Goal: Information Seeking & Learning: Learn about a topic

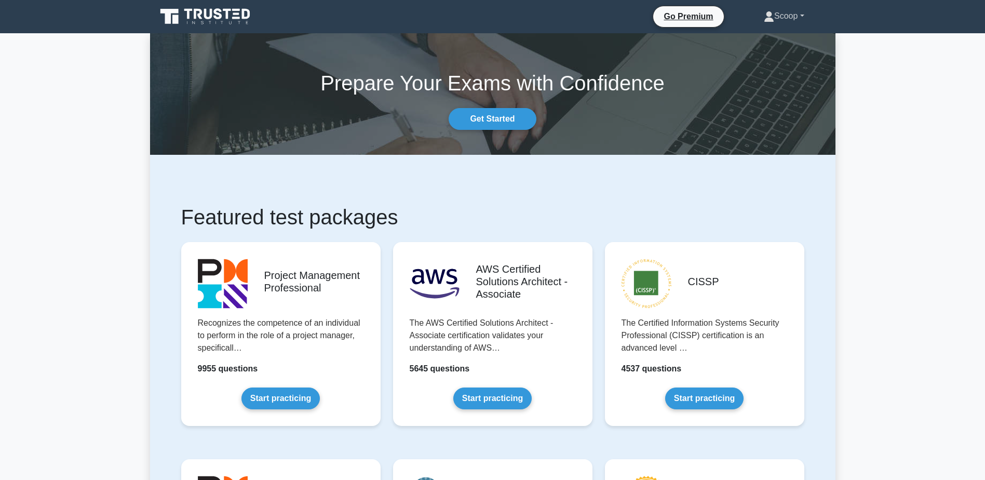
click at [781, 11] on link "Scoop" at bounding box center [784, 16] width 90 height 21
click at [769, 38] on link "Profile" at bounding box center [780, 40] width 82 height 17
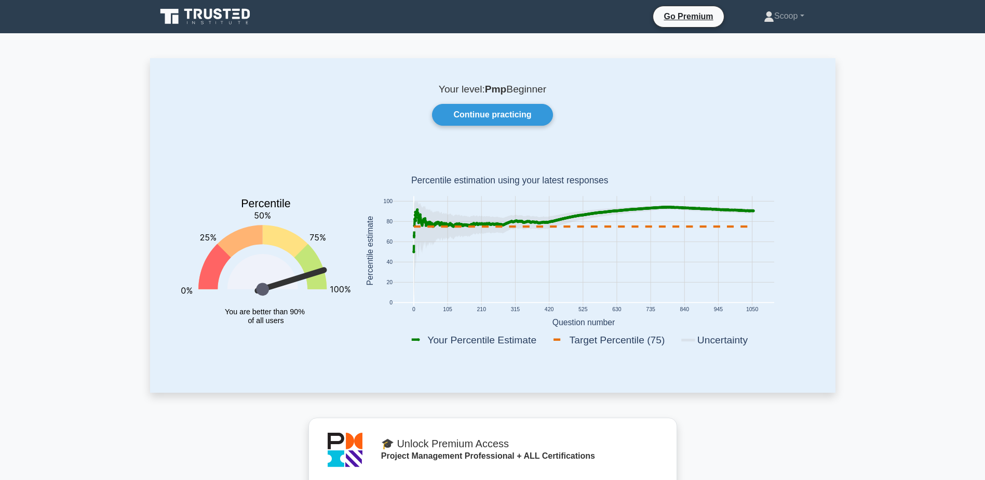
click at [224, 5] on link at bounding box center [206, 16] width 100 height 25
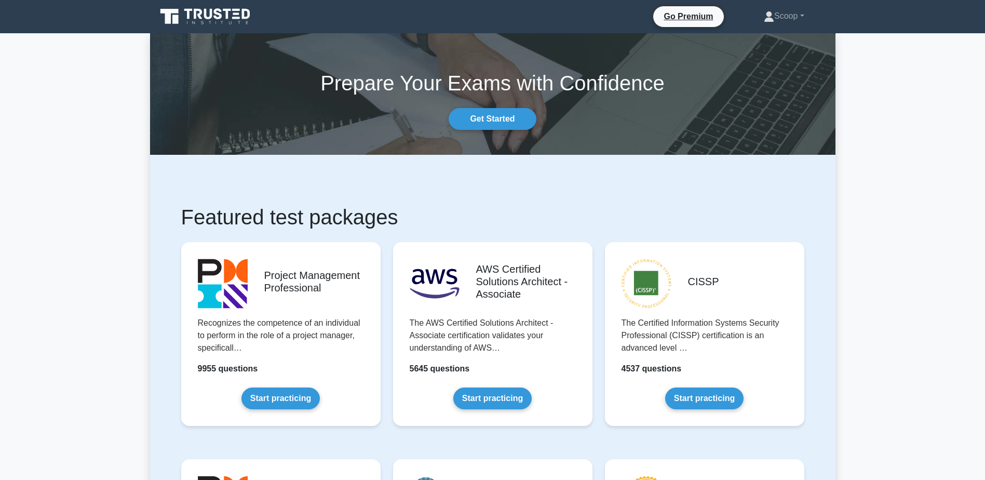
click at [307, 398] on link "Start practicing" at bounding box center [280, 398] width 78 height 22
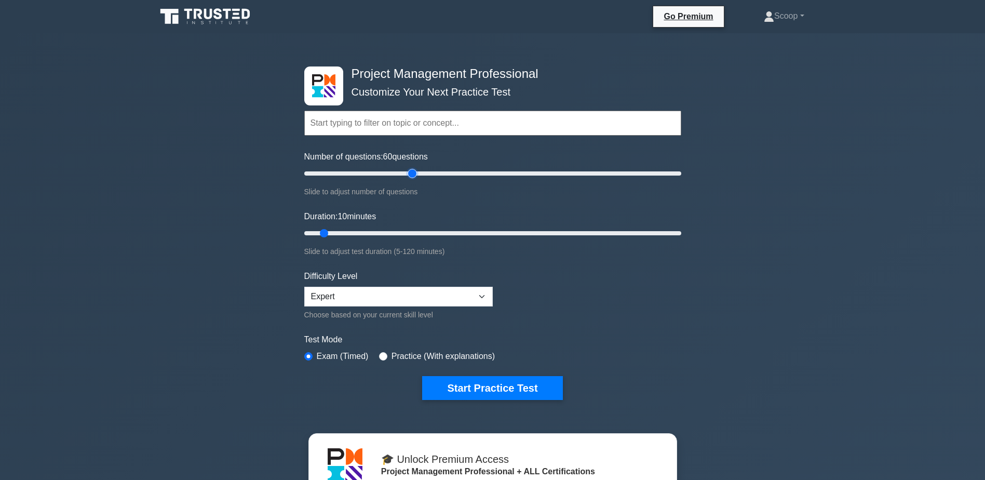
drag, startPoint x: 316, startPoint y: 173, endPoint x: 412, endPoint y: 174, distance: 96.0
type input "60"
click at [412, 174] on input "Number of questions: 60 questions" at bounding box center [492, 173] width 377 height 12
drag, startPoint x: 323, startPoint y: 229, endPoint x: 529, endPoint y: 238, distance: 206.3
type input "75"
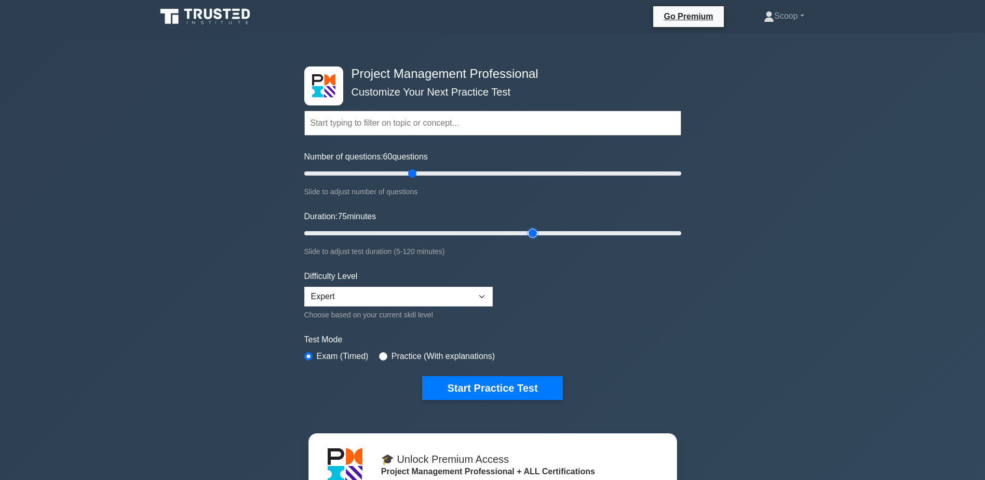
click at [529, 238] on input "Duration: 75 minutes" at bounding box center [492, 233] width 377 height 12
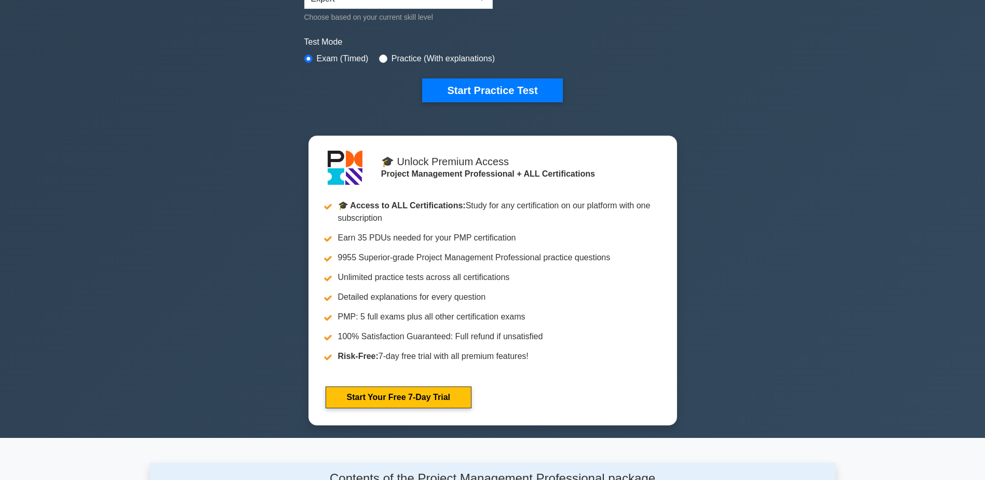
scroll to position [173, 0]
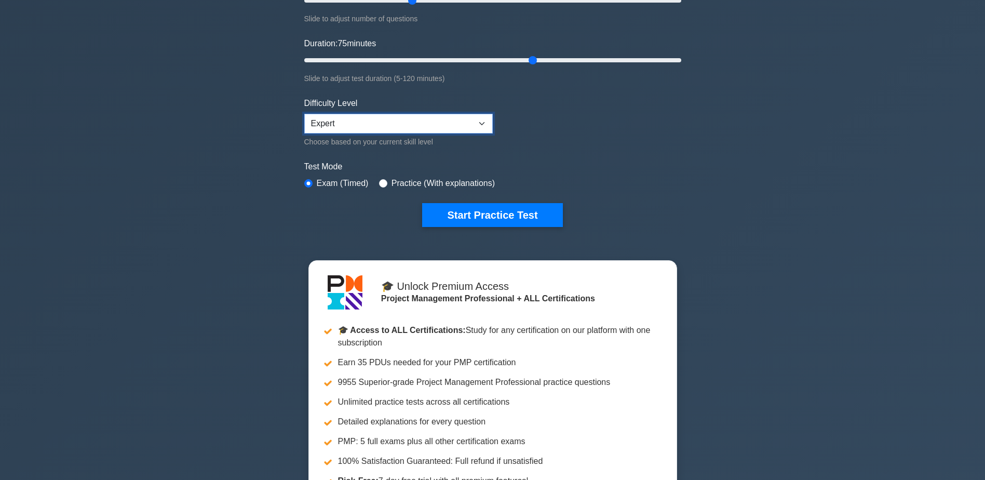
click at [415, 123] on select "Beginner Intermediate Expert" at bounding box center [398, 124] width 188 height 20
click at [498, 213] on button "Start Practice Test" at bounding box center [492, 215] width 140 height 24
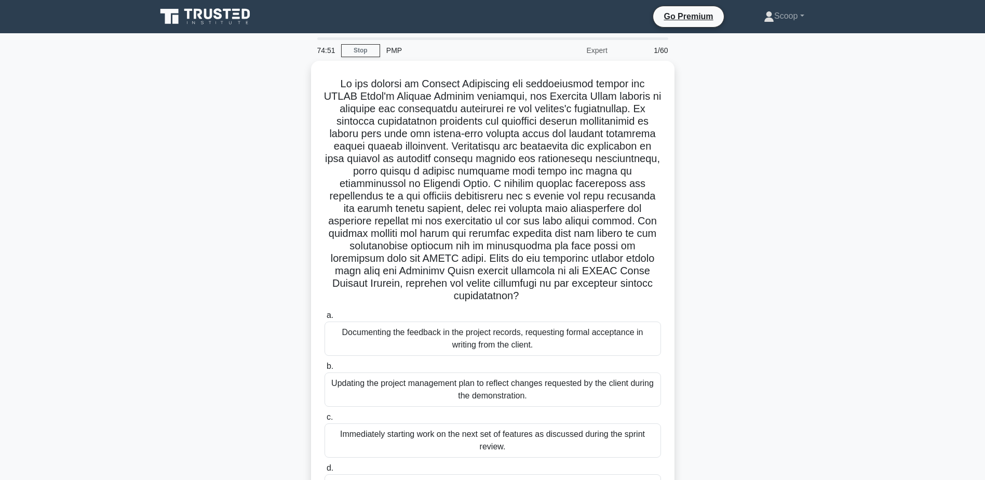
click at [954, 149] on main "74:51 Stop PMP Expert 1/60 .spinner_0XTQ{transform-origin:center;animation:spin…" at bounding box center [492, 296] width 985 height 527
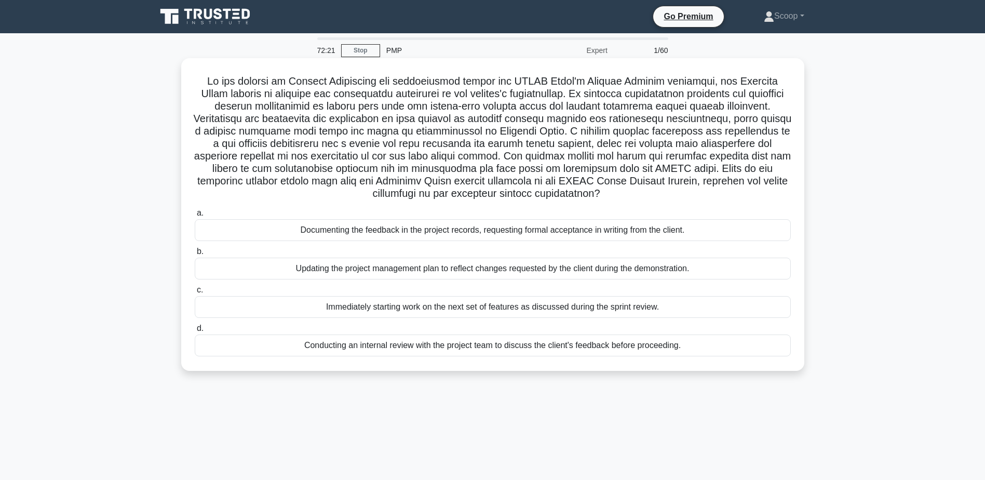
click at [399, 231] on div "Documenting the feedback in the project records, requesting formal acceptance i…" at bounding box center [493, 230] width 596 height 22
click at [195, 216] on input "a. Documenting the feedback in the project records, requesting formal acceptanc…" at bounding box center [195, 213] width 0 height 7
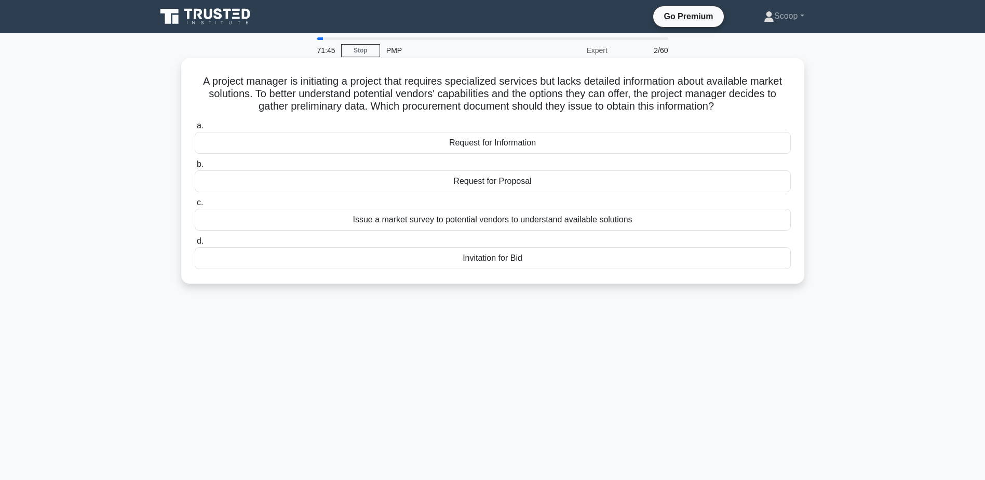
click at [518, 142] on div "Request for Information" at bounding box center [493, 143] width 596 height 22
click at [195, 129] on input "a. Request for Information" at bounding box center [195, 126] width 0 height 7
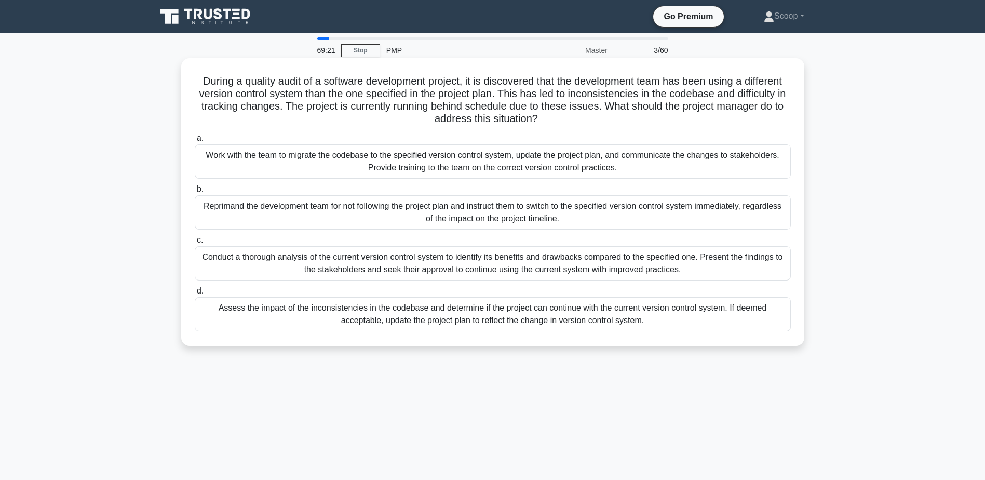
click at [477, 84] on h5 "During a quality audit of a software development project, it is discovered that…" at bounding box center [493, 100] width 598 height 51
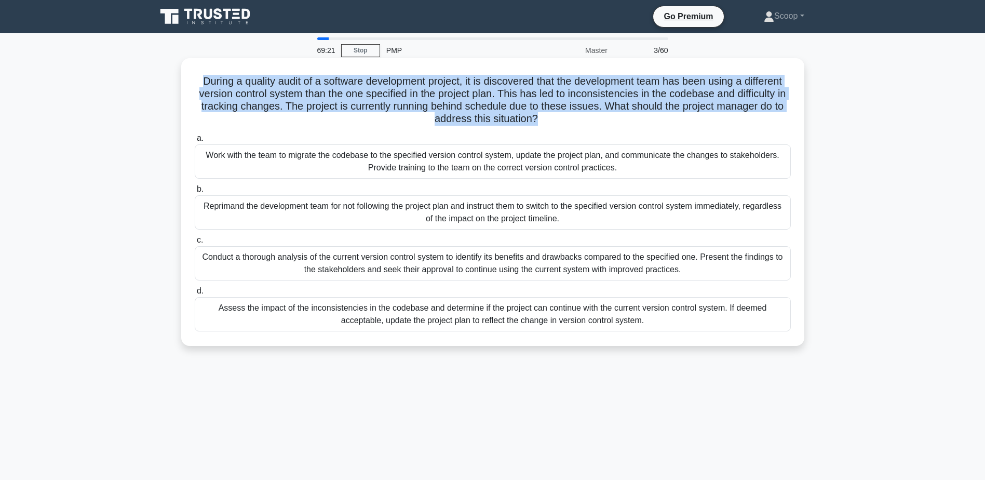
click at [477, 84] on h5 "During a quality audit of a software development project, it is discovered that…" at bounding box center [493, 100] width 598 height 51
copy div "During a quality audit of a software development project, it is discovered that…"
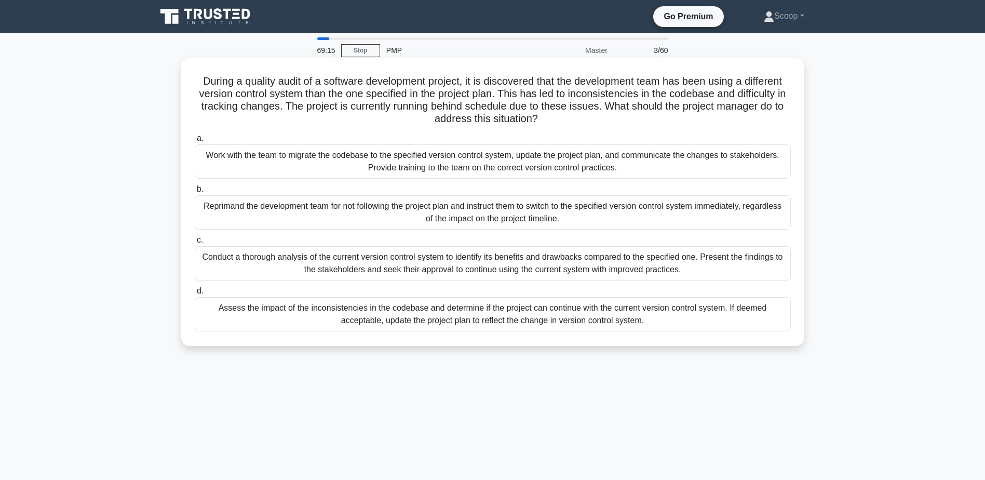
click at [357, 310] on div "Assess the impact of the inconsistencies in the codebase and determine if the p…" at bounding box center [493, 314] width 596 height 34
click at [195, 294] on input "d. Assess the impact of the inconsistencies in the codebase and determine if th…" at bounding box center [195, 291] width 0 height 7
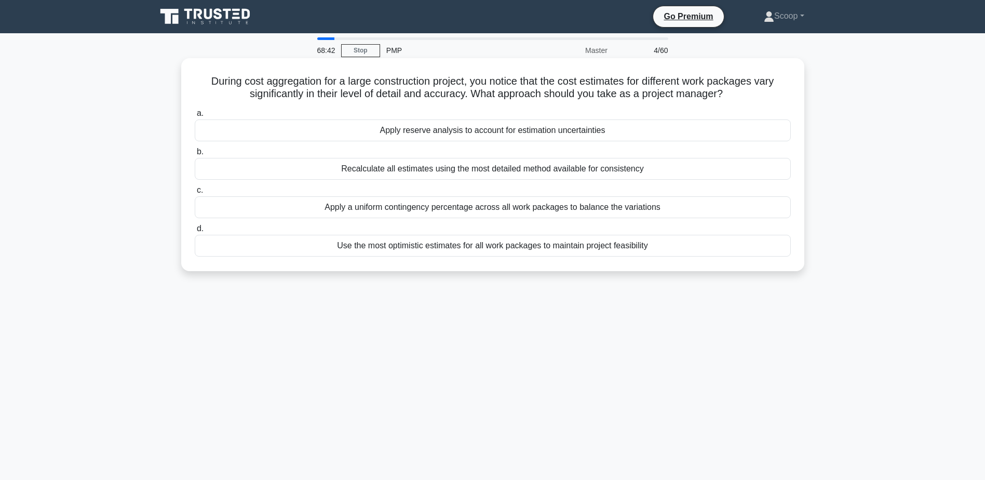
click at [480, 171] on div "Recalculate all estimates using the most detailed method available for consiste…" at bounding box center [493, 169] width 596 height 22
click at [195, 155] on input "b. Recalculate all estimates using the most detailed method available for consi…" at bounding box center [195, 151] width 0 height 7
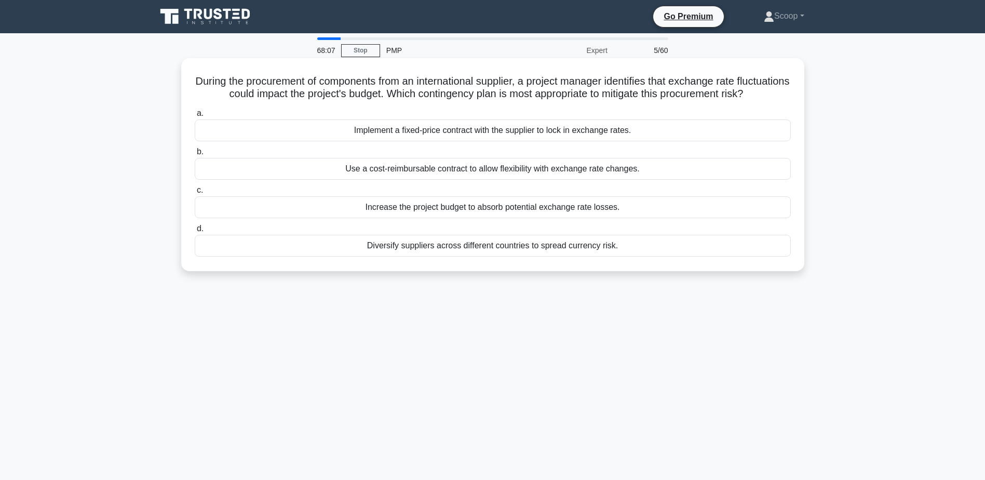
click at [499, 140] on div "Implement a fixed-price contract with the supplier to lock in exchange rates." at bounding box center [493, 130] width 596 height 22
click at [195, 117] on input "a. Implement a fixed-price contract with the supplier to lock in exchange rates." at bounding box center [195, 113] width 0 height 7
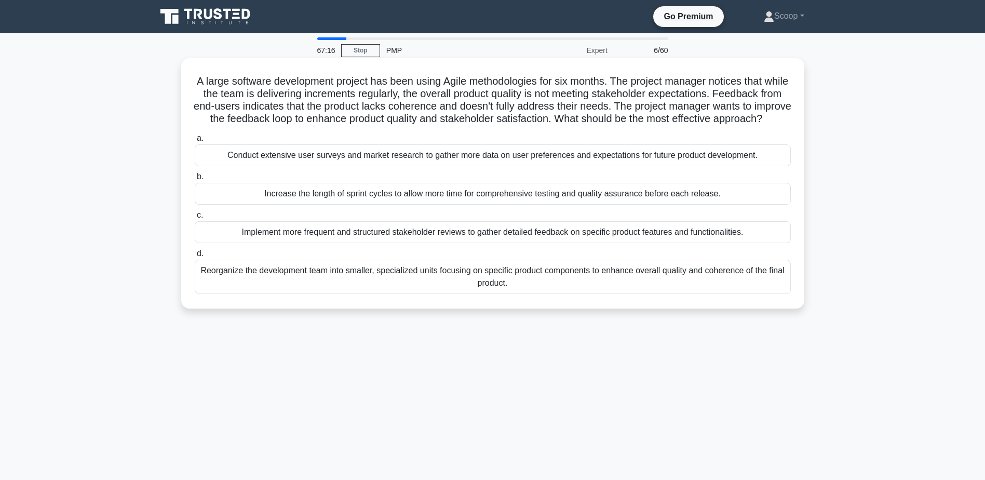
drag, startPoint x: 214, startPoint y: 106, endPoint x: 620, endPoint y: 132, distance: 406.7
click at [620, 126] on h5 "A large software development project has been using Agile methodologies for six…" at bounding box center [493, 100] width 598 height 51
click at [435, 243] on div "Implement more frequent and structured stakeholder reviews to gather detailed f…" at bounding box center [493, 232] width 596 height 22
click at [195, 219] on input "c. Implement more frequent and structured stakeholder reviews to gather detaile…" at bounding box center [195, 215] width 0 height 7
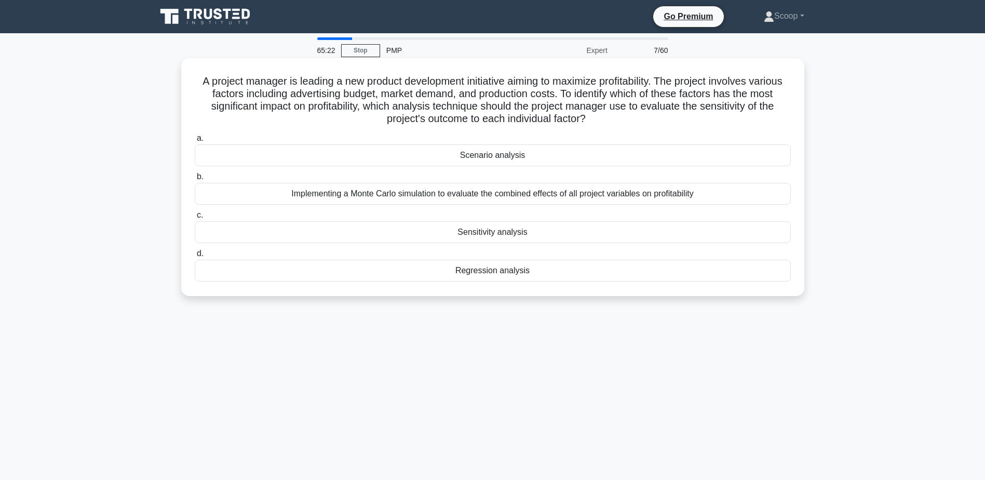
click at [546, 232] on div "Sensitivity analysis" at bounding box center [493, 232] width 596 height 22
click at [195, 219] on input "c. Sensitivity analysis" at bounding box center [195, 215] width 0 height 7
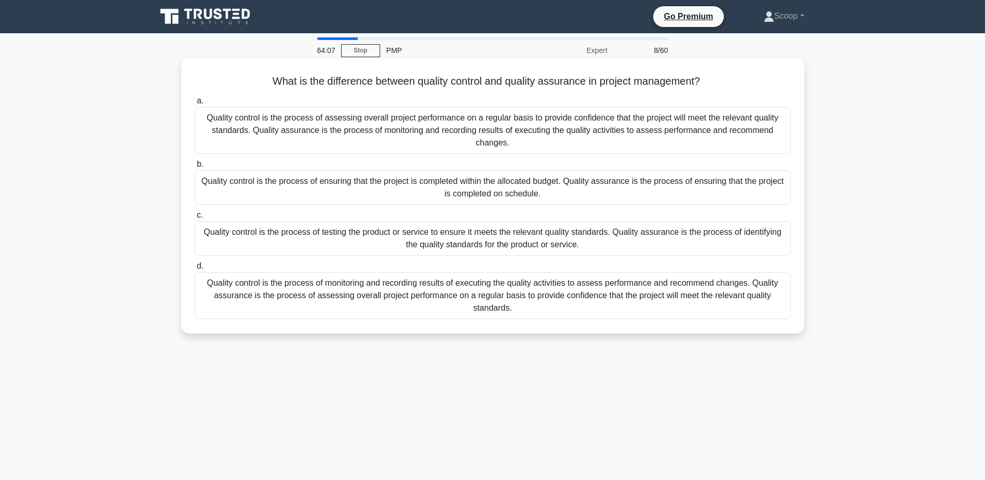
click at [503, 145] on div "Quality control is the process of assessing overall project performance on a re…" at bounding box center [493, 130] width 596 height 47
click at [195, 104] on input "a. Quality control is the process of assessing overall project performance on a…" at bounding box center [195, 101] width 0 height 7
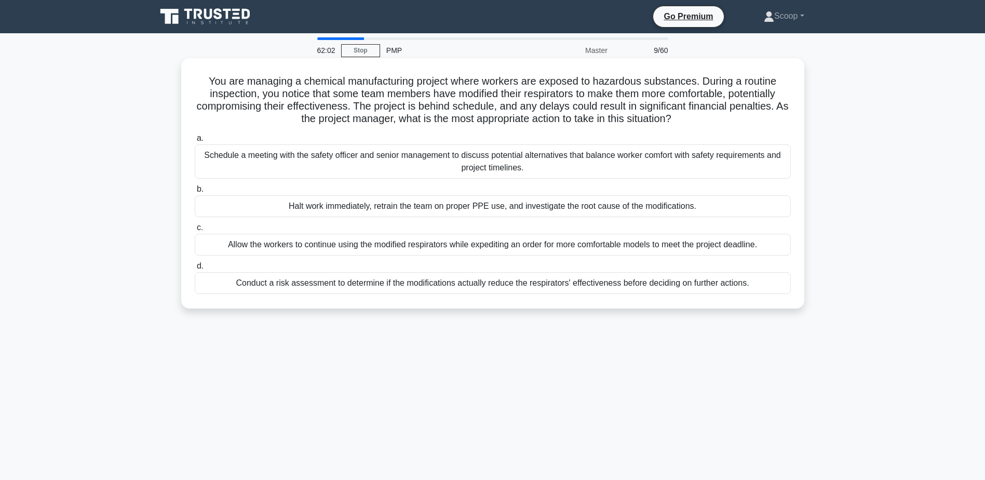
click at [524, 203] on div "Halt work immediately, retrain the team on proper PPE use, and investigate the …" at bounding box center [493, 206] width 596 height 22
click at [195, 193] on input "b. Halt work immediately, retrain the team on proper PPE use, and investigate t…" at bounding box center [195, 189] width 0 height 7
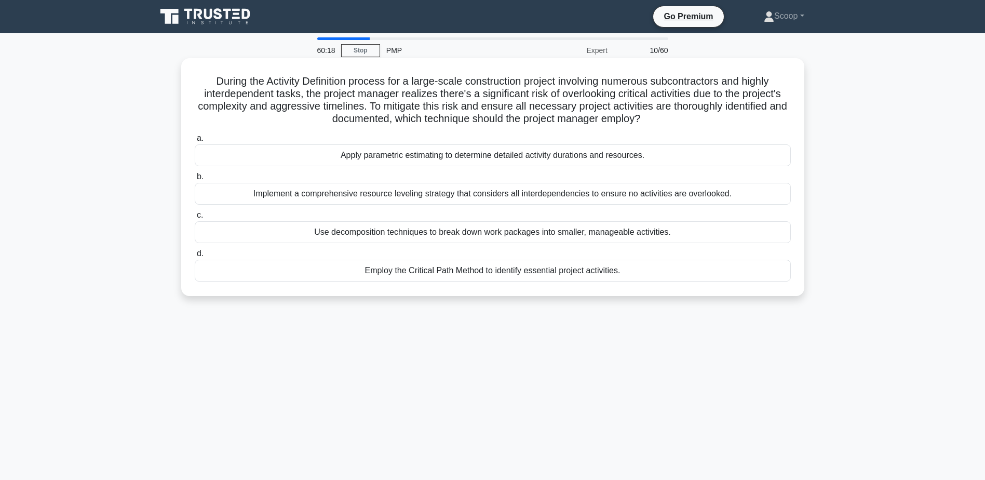
click at [516, 278] on div "Employ the Critical Path Method to identify essential project activities." at bounding box center [493, 271] width 596 height 22
click at [195, 257] on input "d. Employ the Critical Path Method to identify essential project activities." at bounding box center [195, 253] width 0 height 7
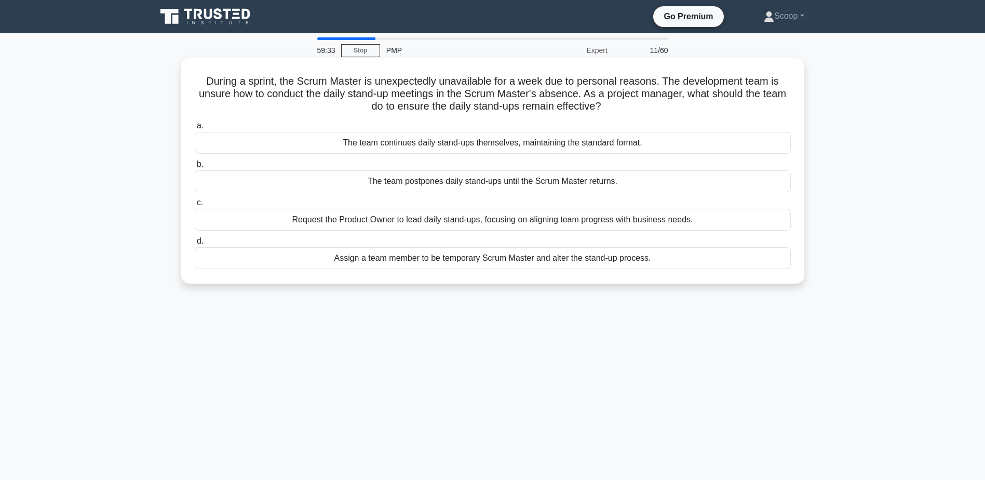
click at [526, 257] on div "Assign a team member to be temporary Scrum Master and alter the stand-up proces…" at bounding box center [493, 258] width 596 height 22
click at [195, 244] on input "d. Assign a team member to be temporary Scrum Master and alter the stand-up pro…" at bounding box center [195, 241] width 0 height 7
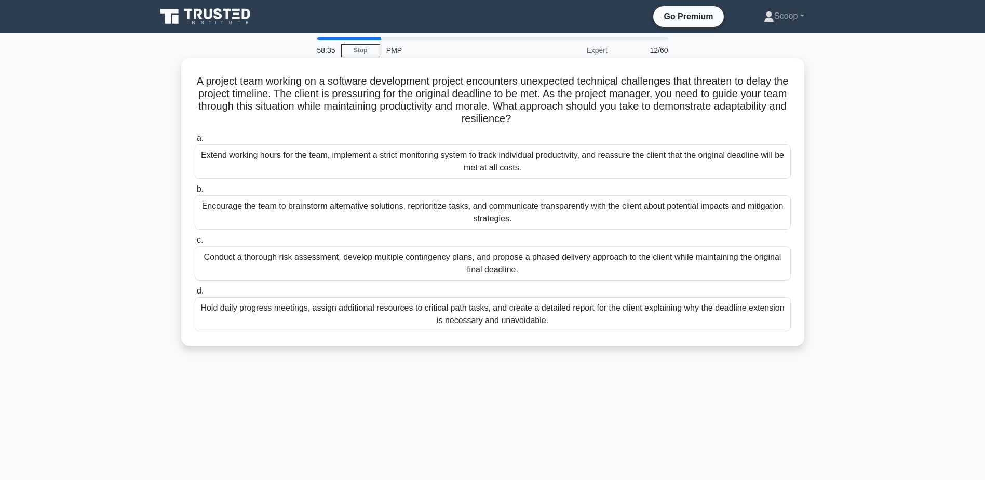
click at [479, 222] on div "Encourage the team to brainstorm alternative solutions, reprioritize tasks, and…" at bounding box center [493, 212] width 596 height 34
click at [195, 193] on input "b. Encourage the team to brainstorm alternative solutions, reprioritize tasks, …" at bounding box center [195, 189] width 0 height 7
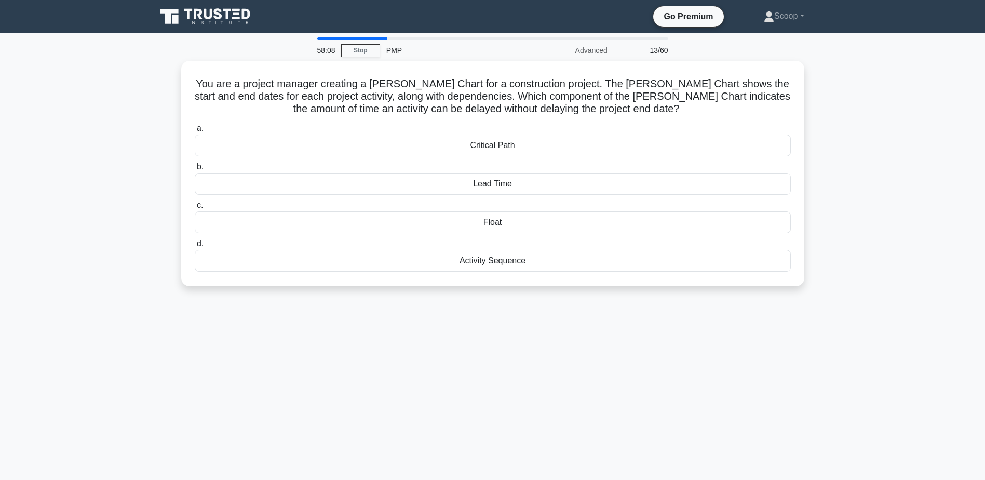
click at [479, 222] on div "Float" at bounding box center [493, 222] width 596 height 22
click at [195, 209] on input "c. Float" at bounding box center [195, 205] width 0 height 7
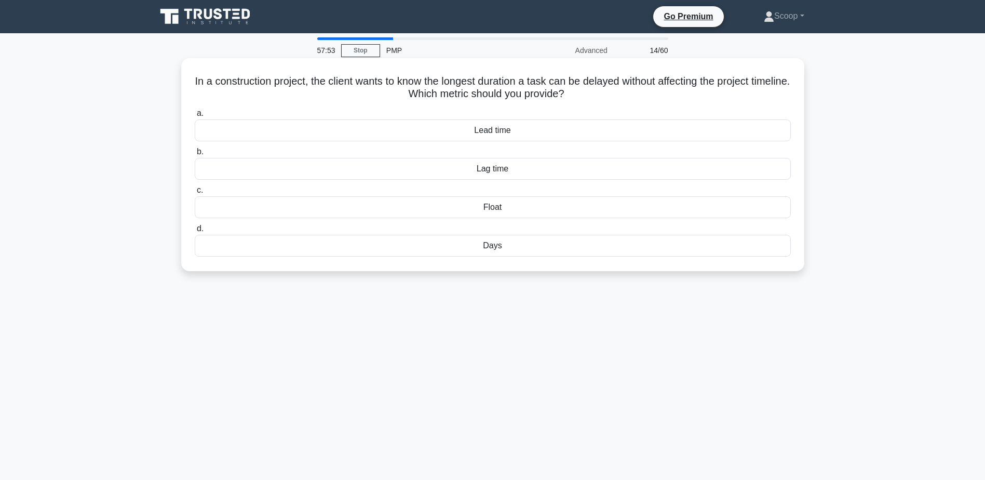
click at [521, 213] on div "Float" at bounding box center [493, 207] width 596 height 22
click at [195, 194] on input "c. Float" at bounding box center [195, 190] width 0 height 7
click at [486, 248] on div "-$5,000" at bounding box center [493, 246] width 596 height 22
click at [195, 232] on input "d. -$5,000" at bounding box center [195, 228] width 0 height 7
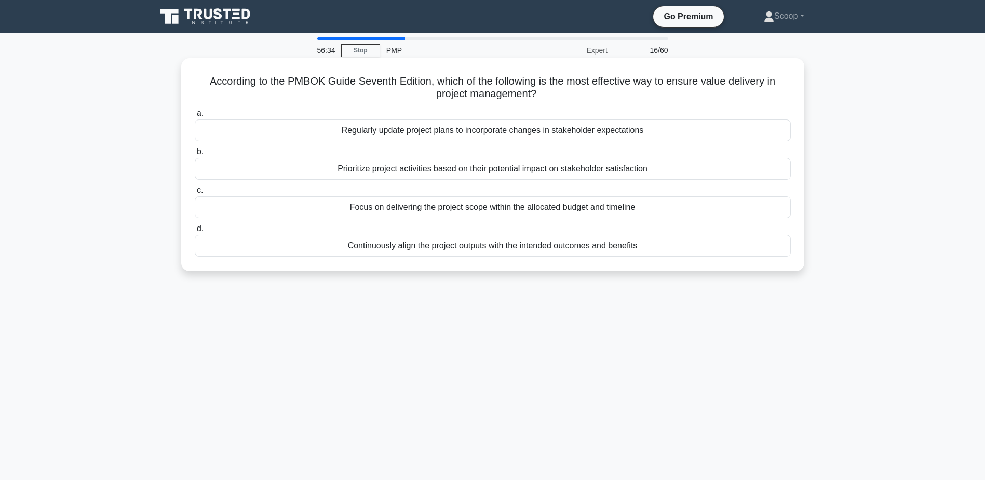
click at [508, 244] on div "Continuously align the project outputs with the intended outcomes and benefits" at bounding box center [493, 246] width 596 height 22
click at [195, 232] on input "d. Continuously align the project outputs with the intended outcomes and benefi…" at bounding box center [195, 228] width 0 height 7
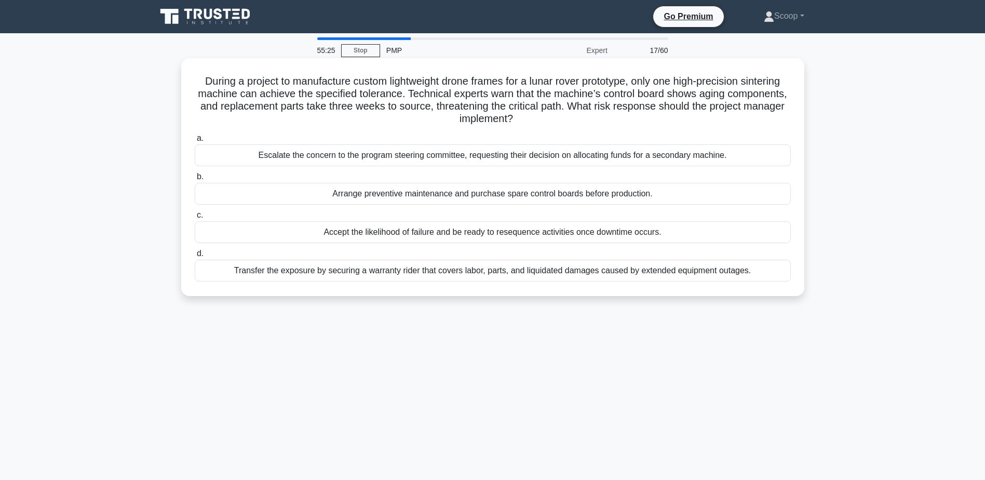
click at [538, 196] on div "Arrange preventive maintenance and purchase spare control boards before product…" at bounding box center [493, 194] width 596 height 22
click at [195, 180] on input "b. Arrange preventive maintenance and purchase spare control boards before prod…" at bounding box center [195, 176] width 0 height 7
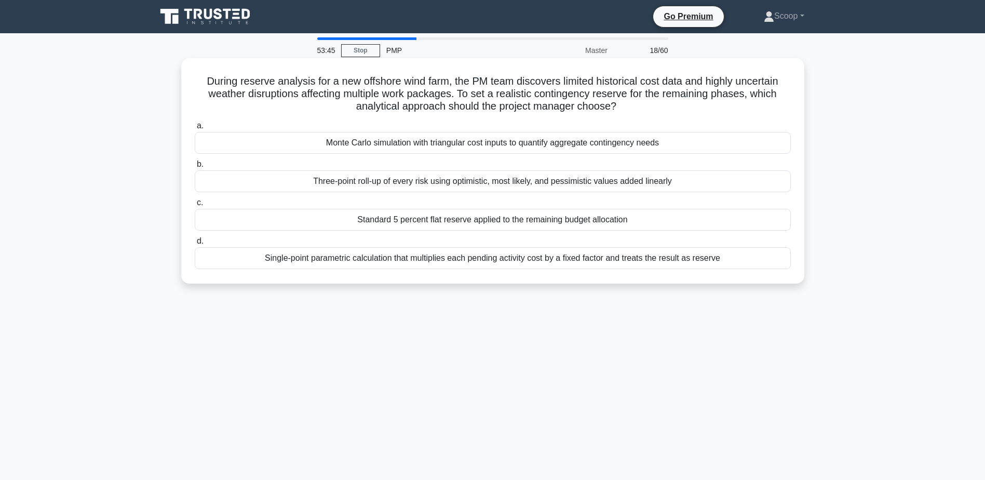
click at [563, 86] on h5 "During reserve analysis for a new offshore wind farm, the PM team discovers lim…" at bounding box center [493, 94] width 598 height 38
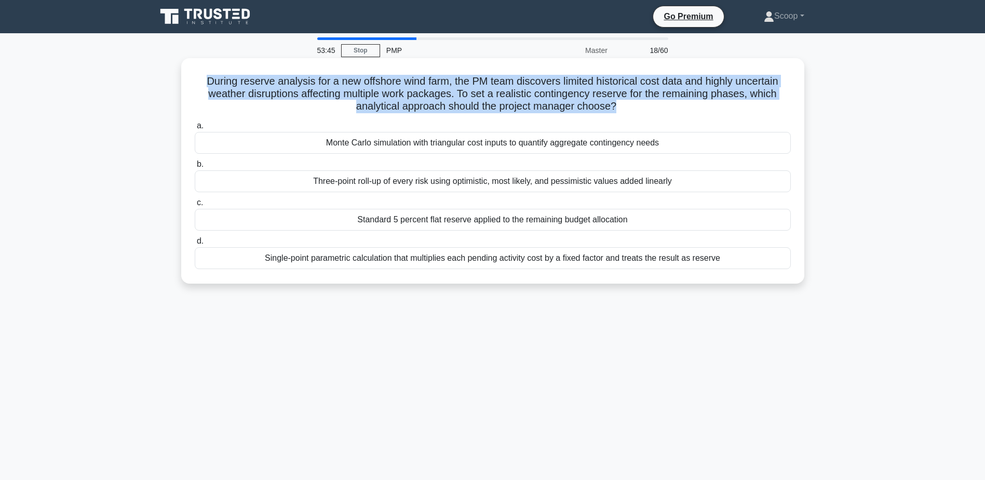
click at [563, 86] on h5 "During reserve analysis for a new offshore wind farm, the PM team discovers lim…" at bounding box center [493, 94] width 598 height 38
copy div "During reserve analysis for a new offshore wind farm, the PM team discovers lim…"
click at [403, 149] on div "Monte Carlo simulation with triangular cost inputs to quantify aggregate contin…" at bounding box center [493, 143] width 596 height 22
click at [195, 129] on input "a. Monte Carlo simulation with triangular cost inputs to quantify aggregate con…" at bounding box center [195, 126] width 0 height 7
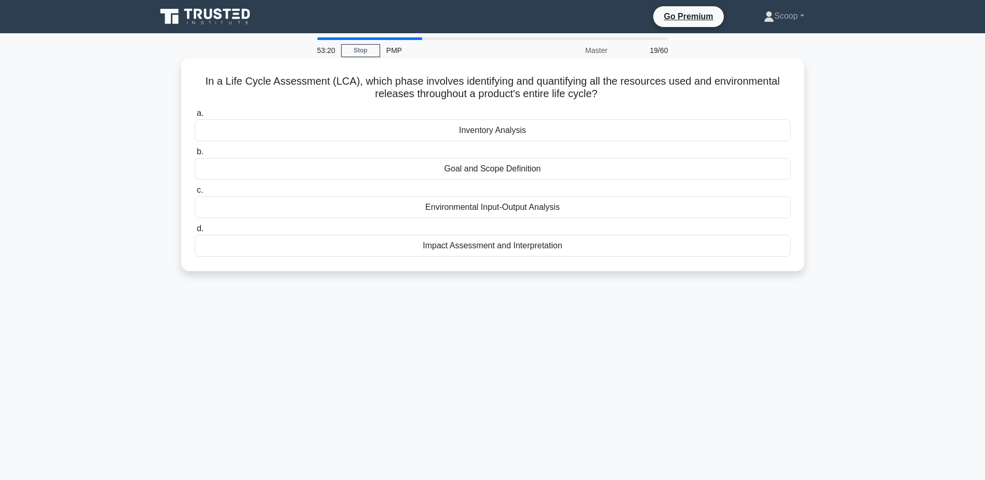
click at [523, 132] on div "Inventory Analysis" at bounding box center [493, 130] width 596 height 22
click at [195, 117] on input "a. Inventory Analysis" at bounding box center [195, 113] width 0 height 7
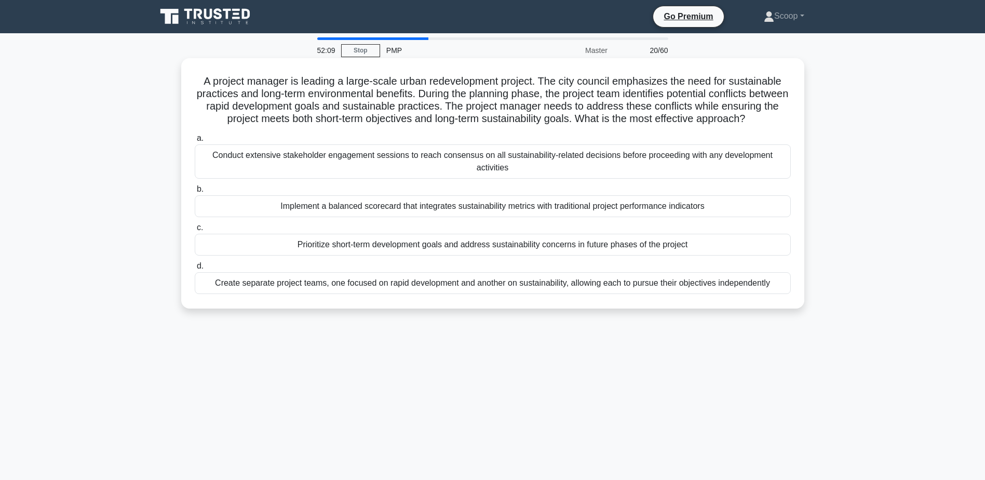
click at [376, 217] on div "Implement a balanced scorecard that integrates sustainability metrics with trad…" at bounding box center [493, 206] width 596 height 22
click at [195, 193] on input "b. Implement a balanced scorecard that integrates sustainability metrics with t…" at bounding box center [195, 189] width 0 height 7
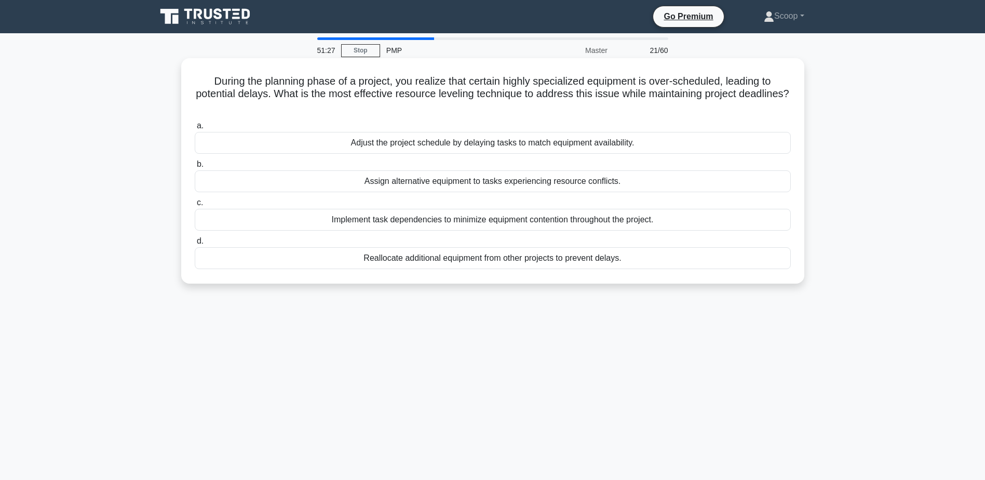
click at [528, 140] on div "Adjust the project schedule by delaying tasks to match equipment availability." at bounding box center [493, 143] width 596 height 22
click at [195, 129] on input "a. Adjust the project schedule by delaying tasks to match equipment availabilit…" at bounding box center [195, 126] width 0 height 7
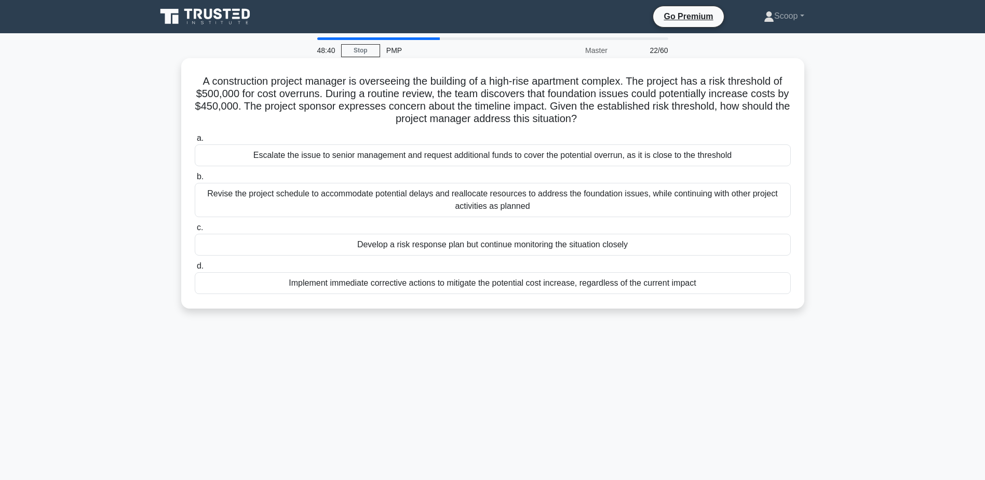
click at [509, 242] on div "Develop a risk response plan but continue monitoring the situation closely" at bounding box center [493, 245] width 596 height 22
click at [195, 231] on input "c. Develop a risk response plan but continue monitoring the situation closely" at bounding box center [195, 227] width 0 height 7
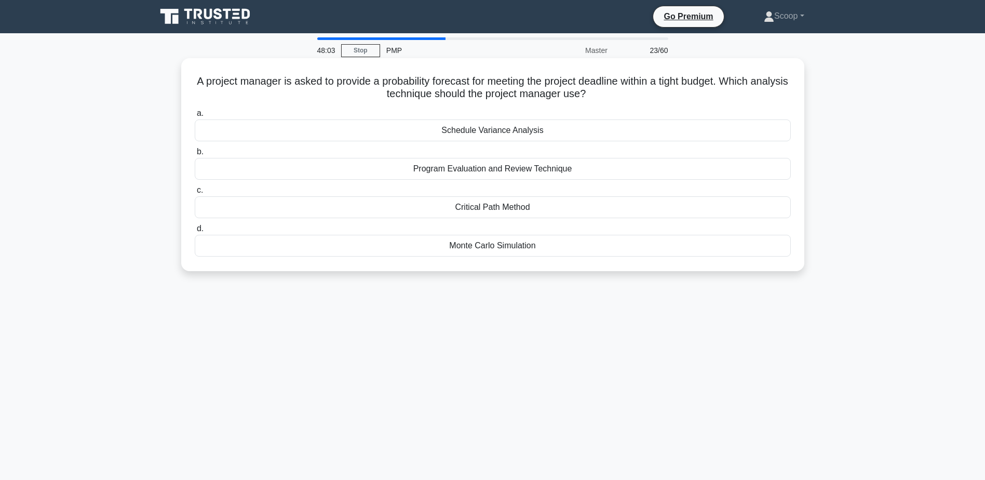
click at [533, 85] on h5 "A project manager is asked to provide a probability forecast for meeting the pr…" at bounding box center [493, 88] width 598 height 26
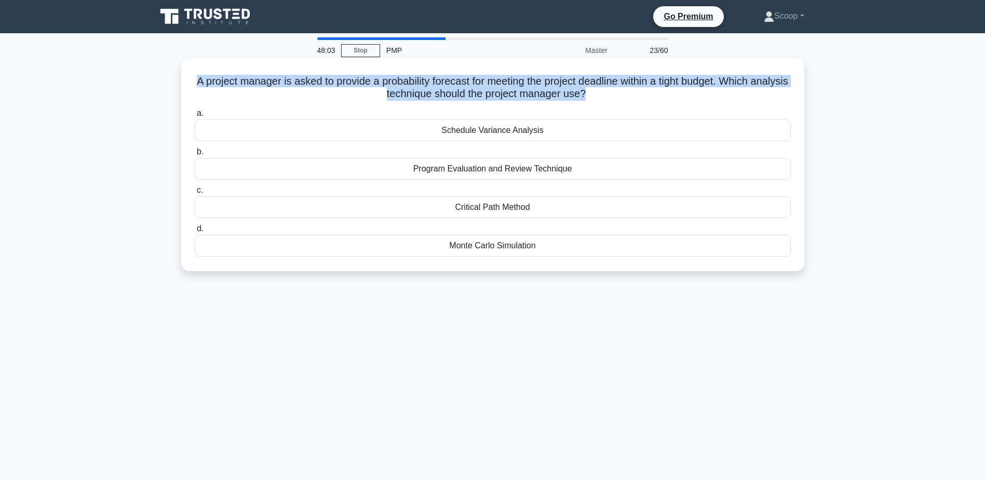
click at [533, 85] on h5 "A project manager is asked to provide a probability forecast for meeting the pr…" at bounding box center [493, 88] width 598 height 26
copy div "A project manager is asked to provide a probability forecast for meeting the pr…"
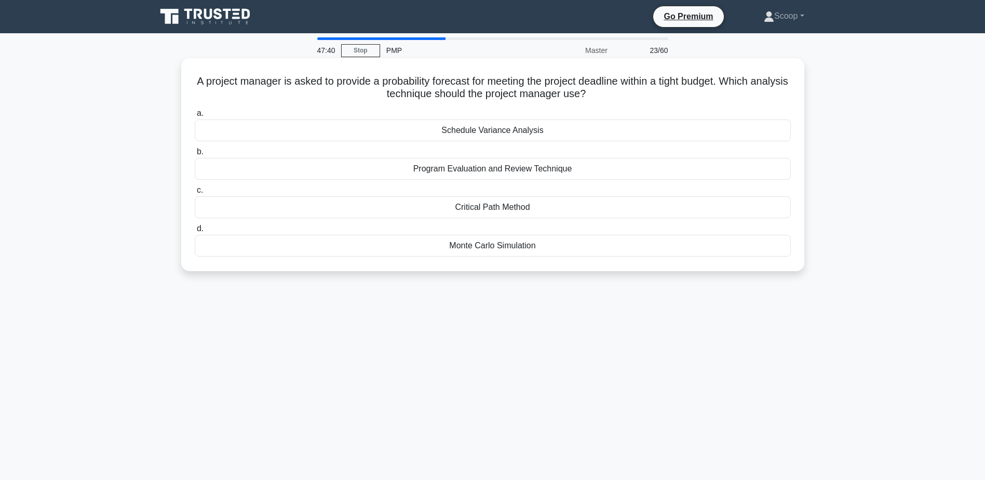
click at [509, 131] on div "Schedule Variance Analysis" at bounding box center [493, 130] width 596 height 22
click at [195, 117] on input "a. Schedule Variance Analysis" at bounding box center [195, 113] width 0 height 7
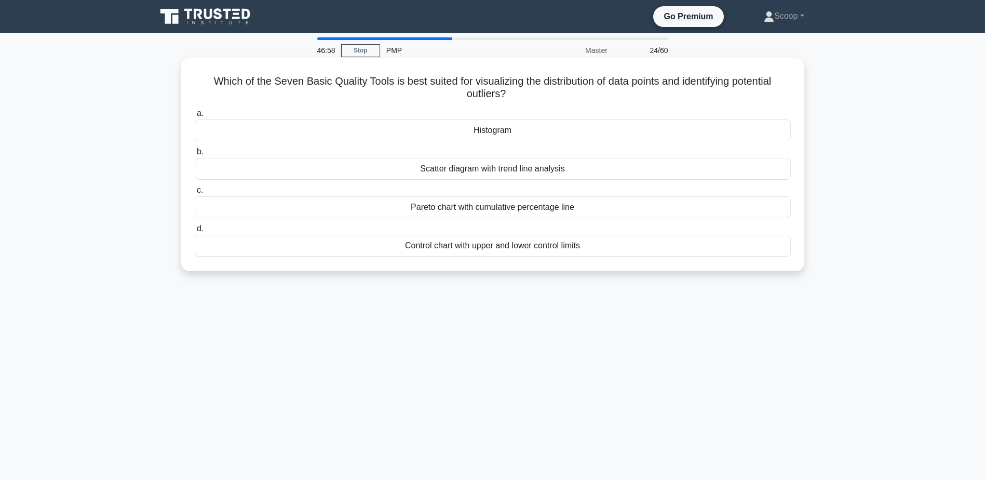
click at [509, 79] on h5 "Which of the Seven Basic Quality Tools is best suited for visualizing the distr…" at bounding box center [493, 88] width 598 height 26
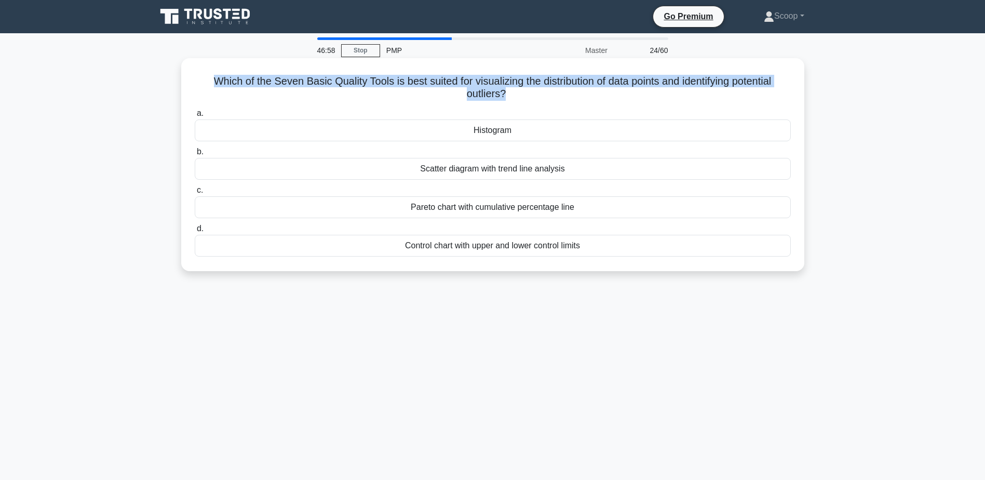
click at [509, 79] on h5 "Which of the Seven Basic Quality Tools is best suited for visualizing the distr…" at bounding box center [493, 88] width 598 height 26
copy div "Which of the Seven Basic Quality Tools is best suited for visualizing the distr…"
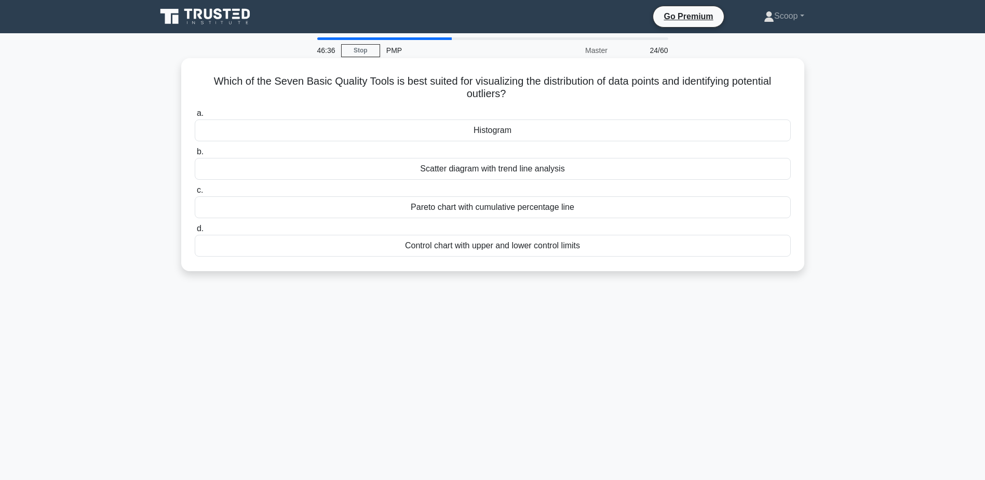
click at [521, 247] on div "Control chart with upper and lower control limits" at bounding box center [493, 246] width 596 height 22
click at [195, 232] on input "d. Control chart with upper and lower control limits" at bounding box center [195, 228] width 0 height 7
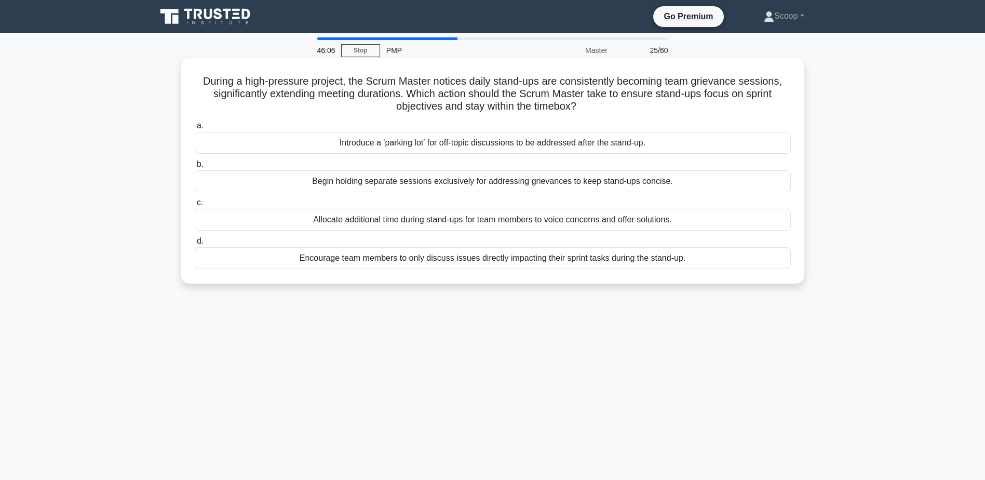
click at [716, 77] on h5 "During a high-pressure project, the Scrum Master notices daily stand-ups are co…" at bounding box center [493, 94] width 598 height 38
copy h5 "grievance"
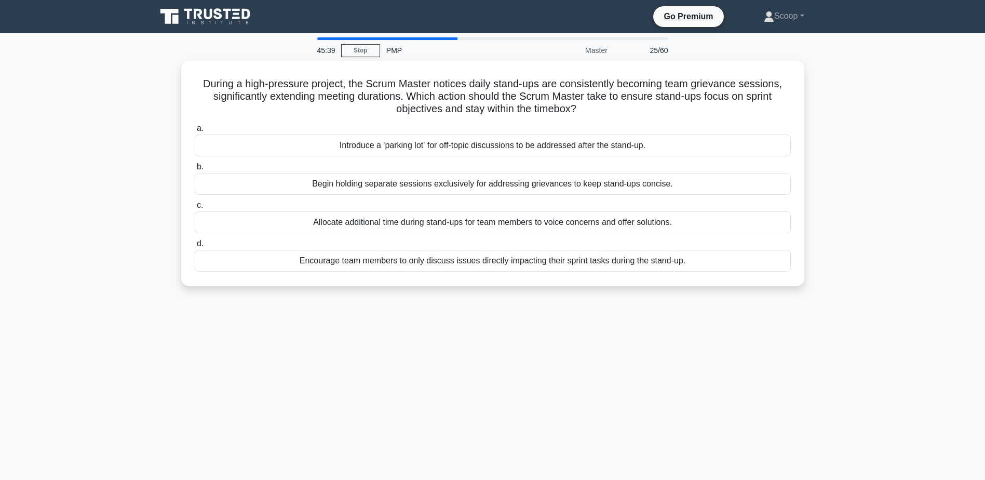
click at [597, 345] on div "45:39 Stop PMP Master 25/60 During a high-pressure project, the Scrum Master no…" at bounding box center [492, 296] width 685 height 519
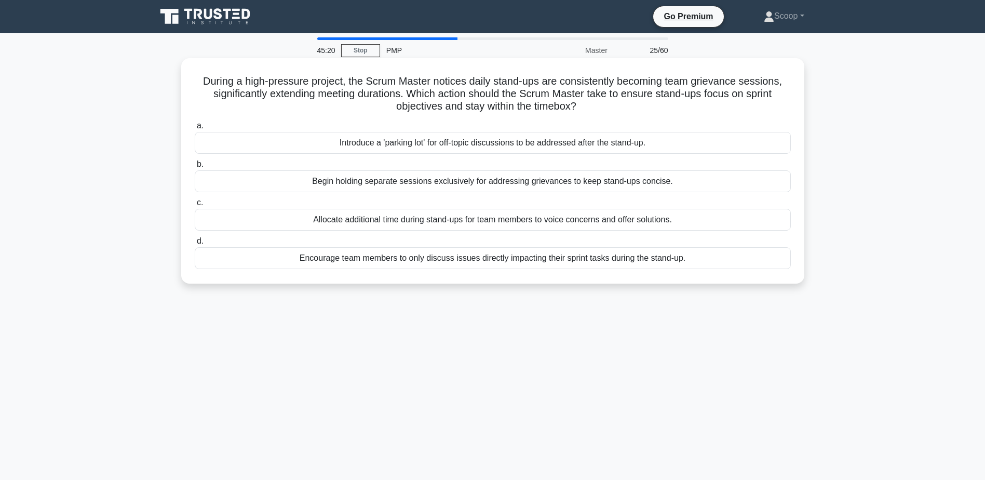
click at [608, 143] on div "Introduce a 'parking lot' for off-topic discussions to be addressed after the s…" at bounding box center [493, 143] width 596 height 22
click at [195, 129] on input "a. Introduce a 'parking lot' for off-topic discussions to be addressed after th…" at bounding box center [195, 126] width 0 height 7
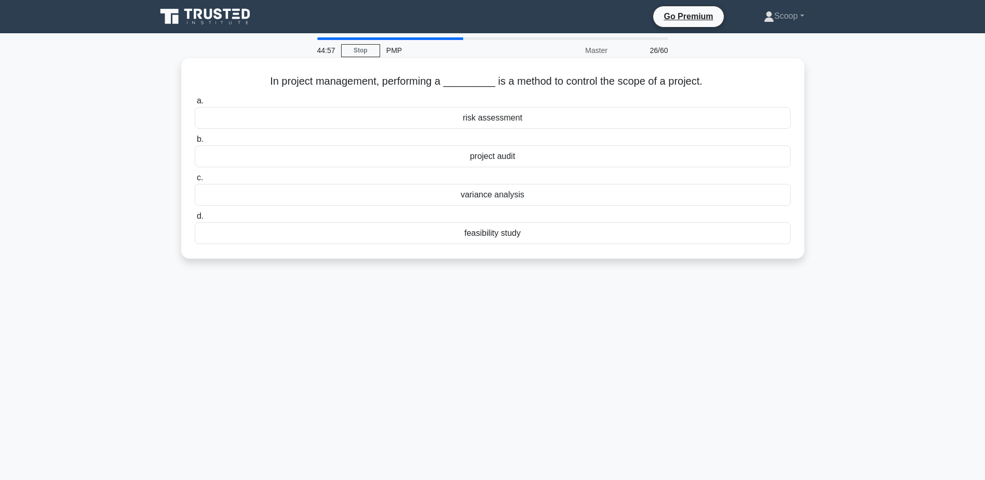
click at [502, 161] on div "project audit" at bounding box center [493, 156] width 596 height 22
click at [195, 143] on input "b. project audit" at bounding box center [195, 139] width 0 height 7
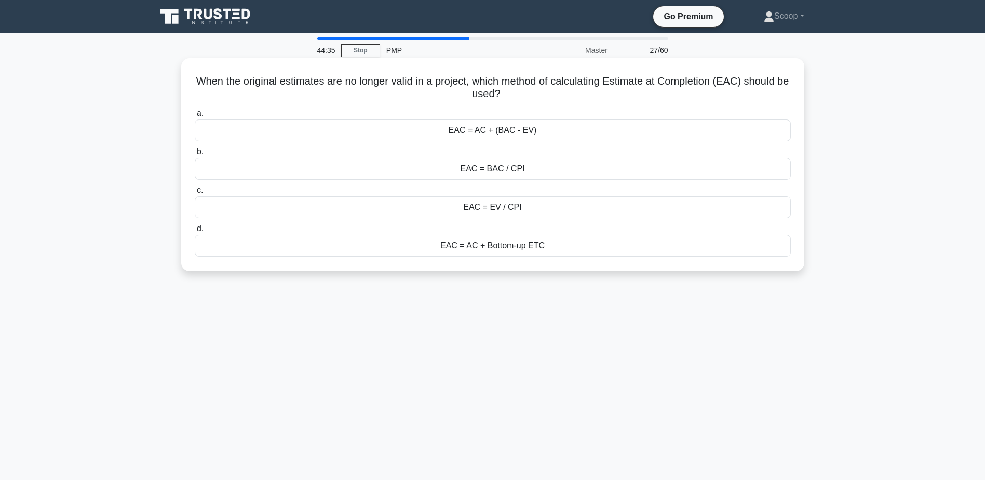
click at [585, 244] on div "EAC = AC + Bottom-up ETC" at bounding box center [493, 246] width 596 height 22
click at [195, 232] on input "d. EAC = AC + Bottom-up ETC" at bounding box center [195, 228] width 0 height 7
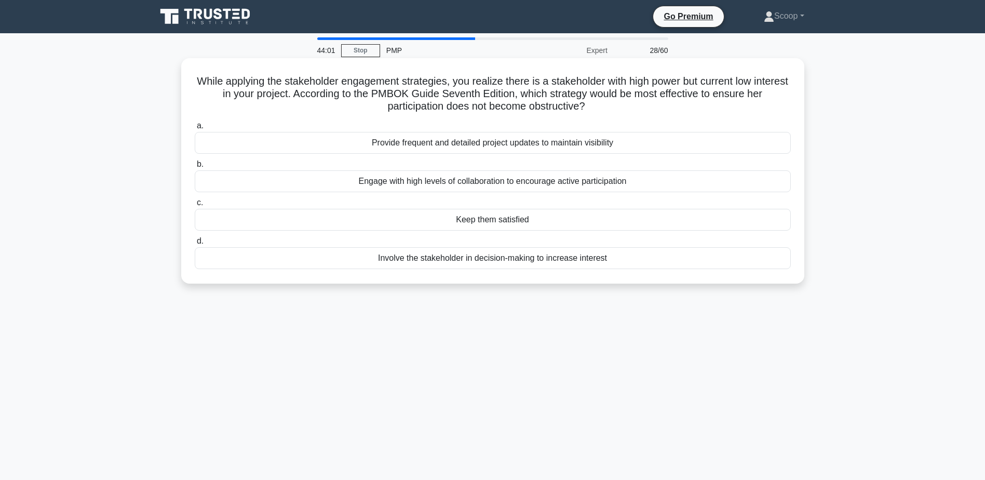
drag, startPoint x: 208, startPoint y: 75, endPoint x: 589, endPoint y: 104, distance: 382.1
click at [589, 104] on h5 "While applying the stakeholder engagement strategies, you realize there is a st…" at bounding box center [493, 94] width 598 height 38
click at [624, 182] on div "Engage with high levels of collaboration to encourage active participation" at bounding box center [493, 181] width 596 height 22
click at [195, 168] on input "b. Engage with high levels of collaboration to encourage active participation" at bounding box center [195, 164] width 0 height 7
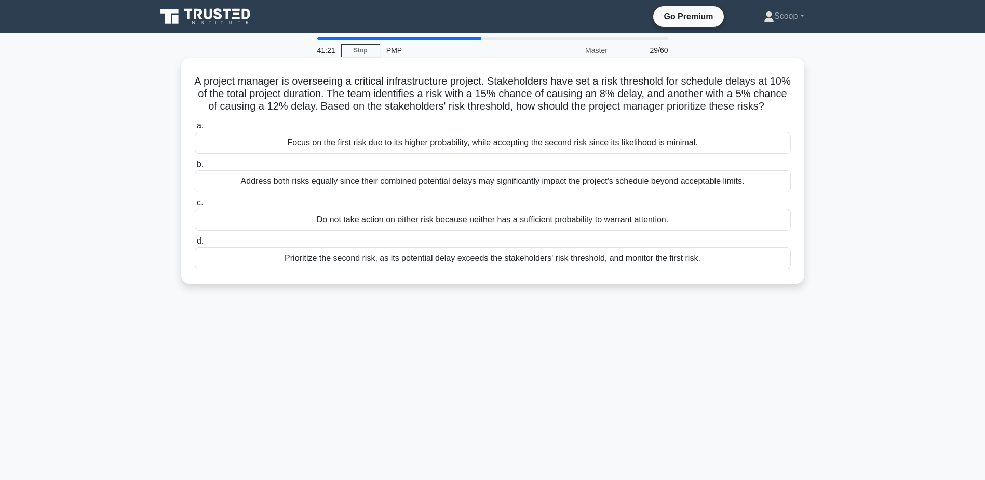
click at [665, 230] on div "Do not take action on either risk because neither has a sufficient probability …" at bounding box center [493, 220] width 596 height 22
click at [195, 206] on input "c. Do not take action on either risk because neither has a sufficient probabili…" at bounding box center [195, 202] width 0 height 7
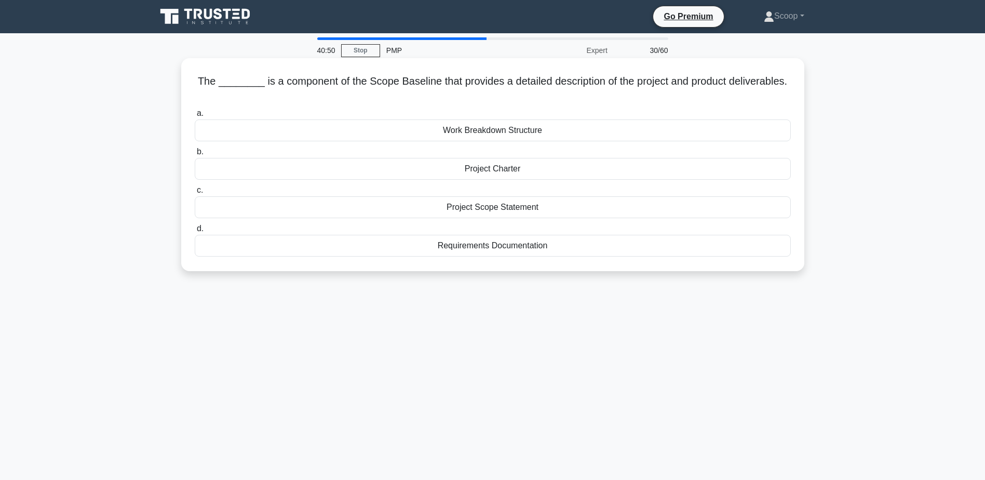
click at [526, 211] on div "Project Scope Statement" at bounding box center [493, 207] width 596 height 22
click at [195, 194] on input "c. Project Scope Statement" at bounding box center [195, 190] width 0 height 7
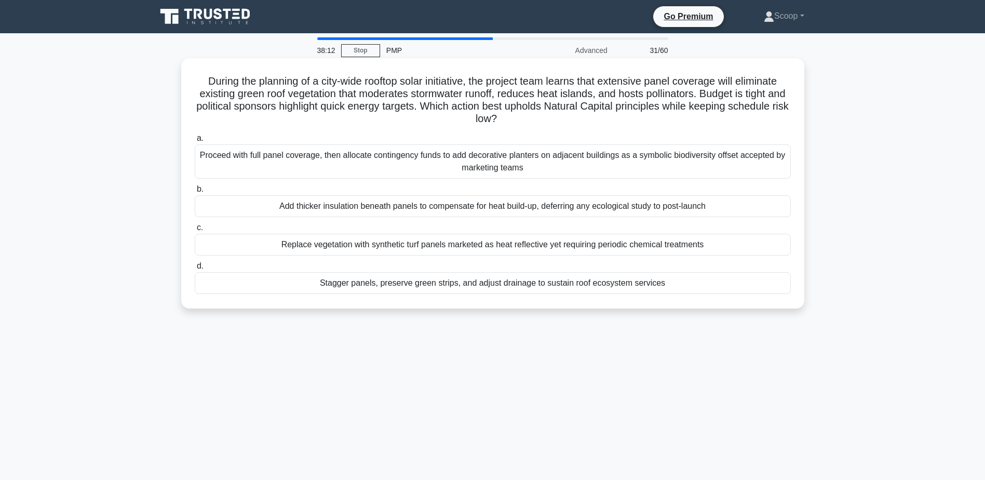
click at [548, 283] on div "Stagger panels, preserve green strips, and adjust drainage to sustain roof ecos…" at bounding box center [493, 283] width 596 height 22
click at [195, 269] on input "d. Stagger panels, preserve green strips, and adjust drainage to sustain roof e…" at bounding box center [195, 266] width 0 height 7
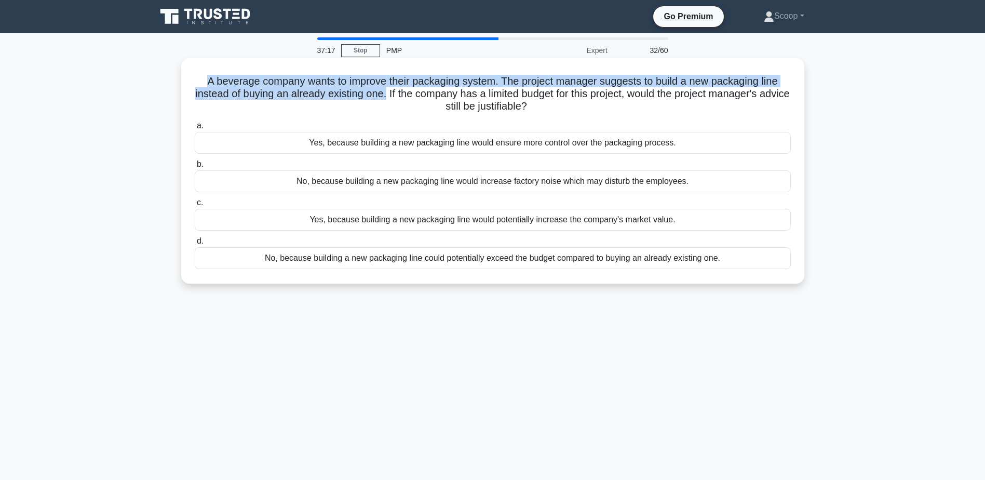
drag, startPoint x: 200, startPoint y: 81, endPoint x: 398, endPoint y: 88, distance: 197.9
click at [398, 88] on h5 "A beverage company wants to improve their packaging system. The project manager…" at bounding box center [493, 94] width 598 height 38
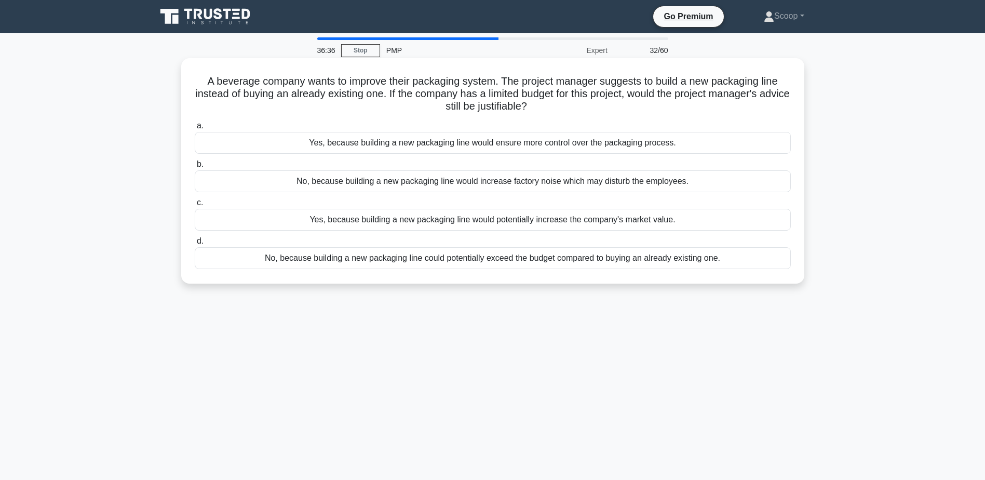
click at [528, 258] on div "No, because building a new packaging line could potentially exceed the budget c…" at bounding box center [493, 258] width 596 height 22
click at [195, 244] on input "d. No, because building a new packaging line could potentially exceed the budge…" at bounding box center [195, 241] width 0 height 7
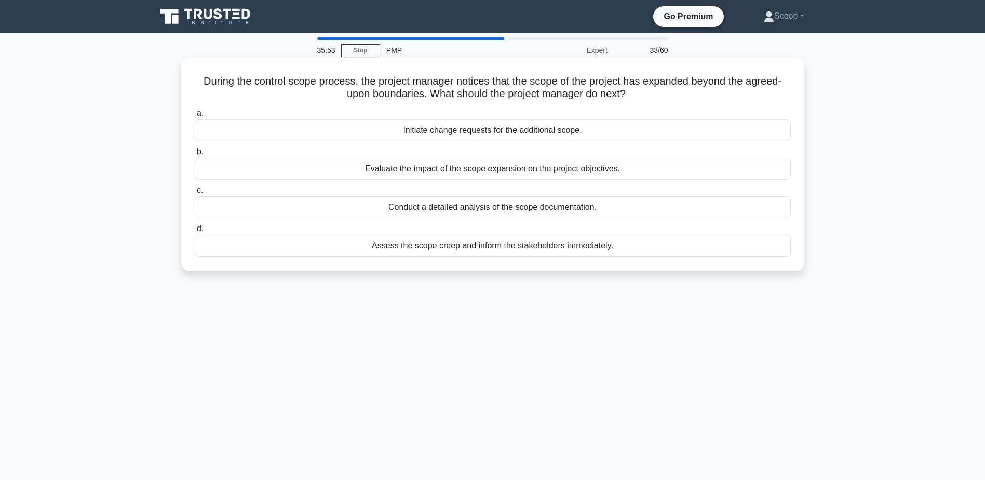
click at [553, 171] on div "Evaluate the impact of the scope expansion on the project objectives." at bounding box center [493, 169] width 596 height 22
click at [195, 155] on input "b. Evaluate the impact of the scope expansion on the project objectives." at bounding box center [195, 151] width 0 height 7
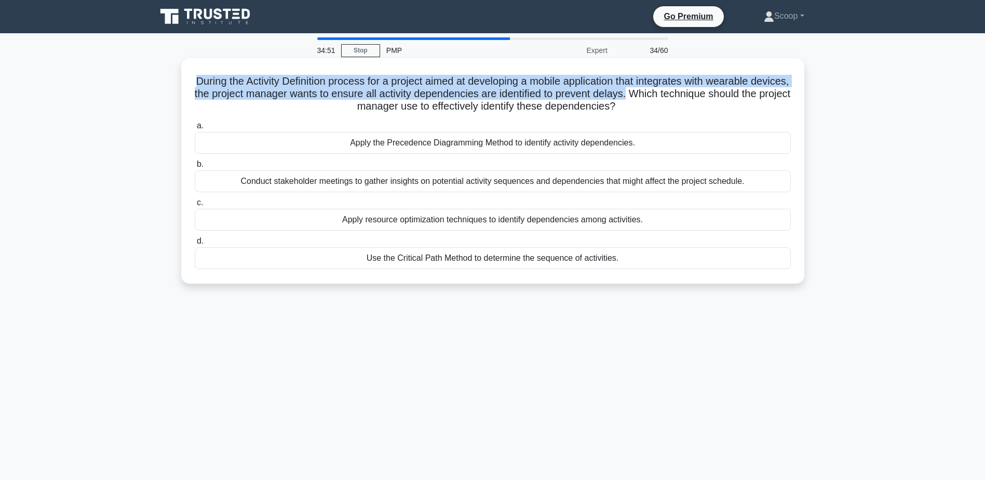
drag, startPoint x: 206, startPoint y: 79, endPoint x: 693, endPoint y: 98, distance: 487.8
click at [693, 98] on h5 "During the Activity Definition process for a project aimed at developing a mobi…" at bounding box center [493, 94] width 598 height 38
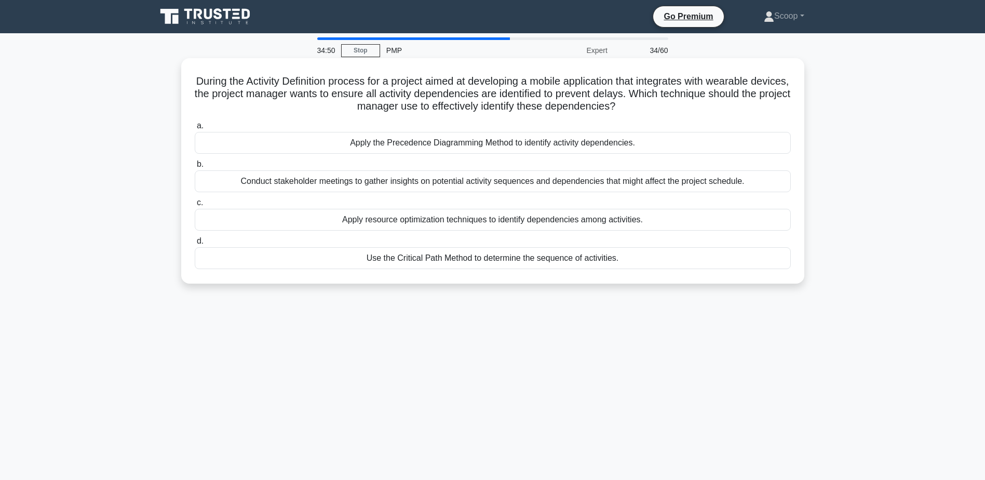
click at [481, 141] on div "Apply the Precedence Diagramming Method to identify activity dependencies." at bounding box center [493, 143] width 596 height 22
click at [195, 129] on input "a. Apply the Precedence Diagramming Method to identify activity dependencies." at bounding box center [195, 126] width 0 height 7
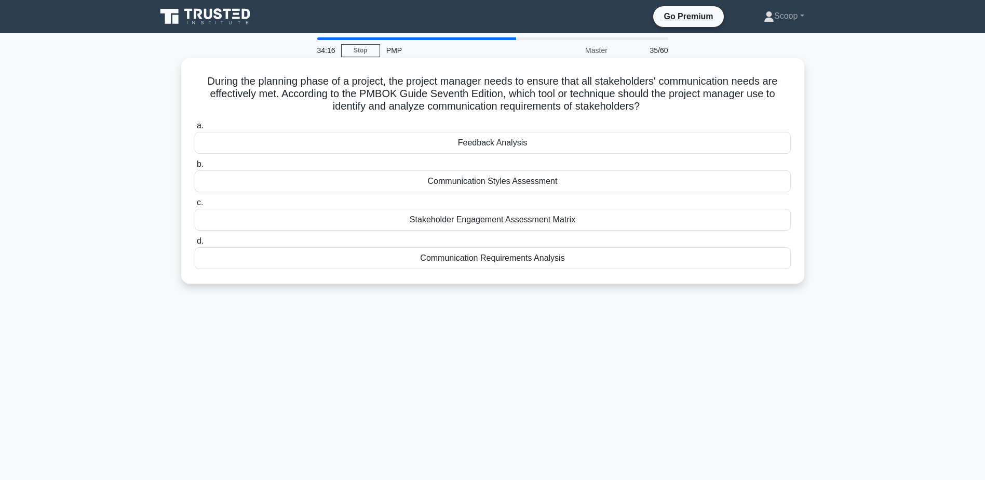
click at [509, 80] on h5 "During the planning phase of a project, the project manager needs to ensure tha…" at bounding box center [493, 94] width 598 height 38
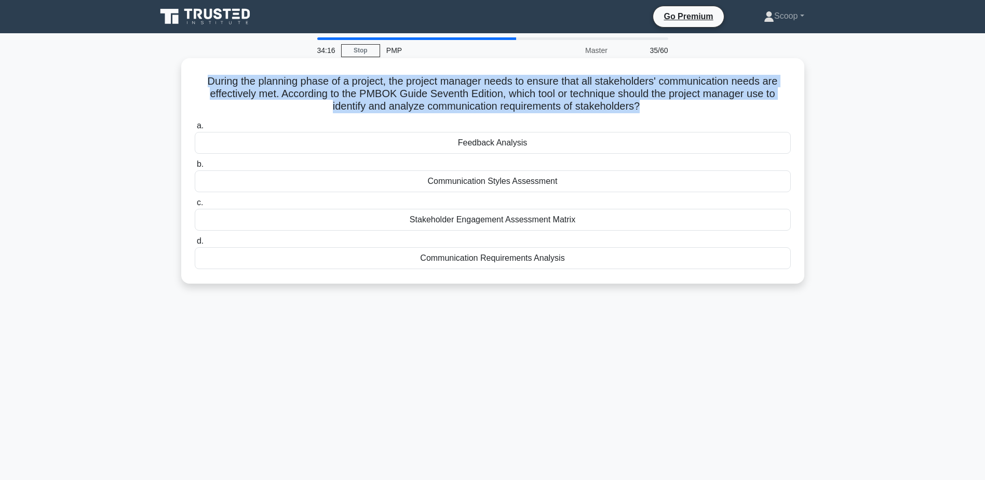
click at [509, 80] on h5 "During the planning phase of a project, the project manager needs to ensure tha…" at bounding box center [493, 94] width 598 height 38
copy div "During the planning phase of a project, the project manager needs to ensure tha…"
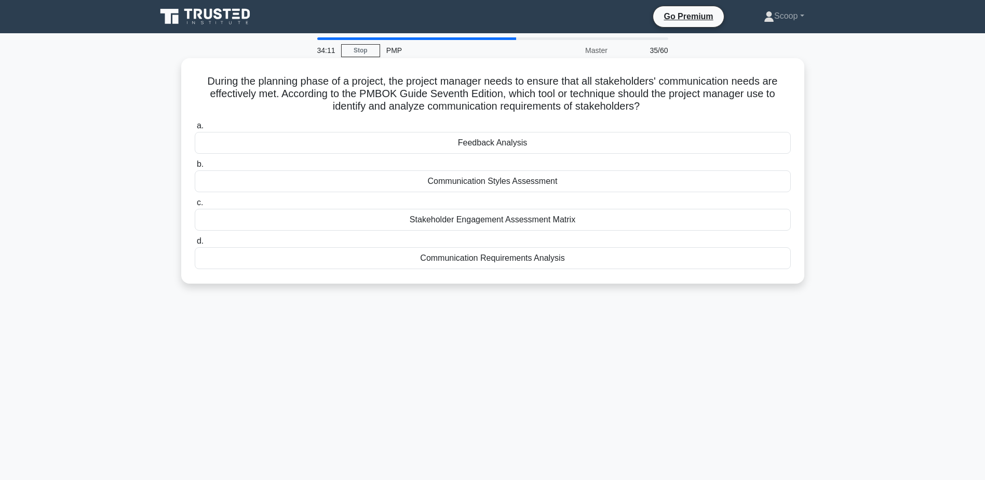
click at [498, 219] on div "Stakeholder Engagement Assessment Matrix" at bounding box center [493, 220] width 596 height 22
click at [195, 206] on input "c. Stakeholder Engagement Assessment Matrix" at bounding box center [195, 202] width 0 height 7
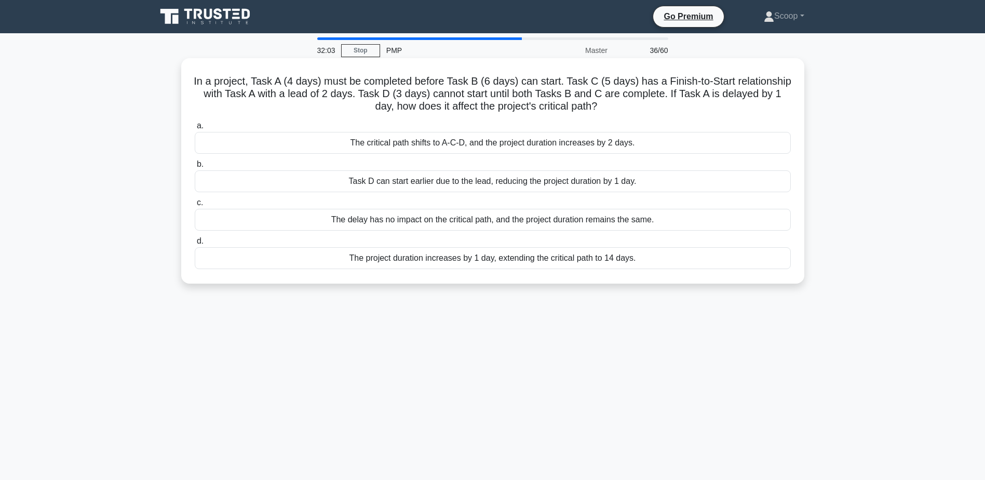
click at [722, 264] on div "The project duration increases by 1 day, extending the critical path to 14 days." at bounding box center [493, 258] width 596 height 22
click at [195, 244] on input "d. The project duration increases by 1 day, extending the critical path to 14 d…" at bounding box center [195, 241] width 0 height 7
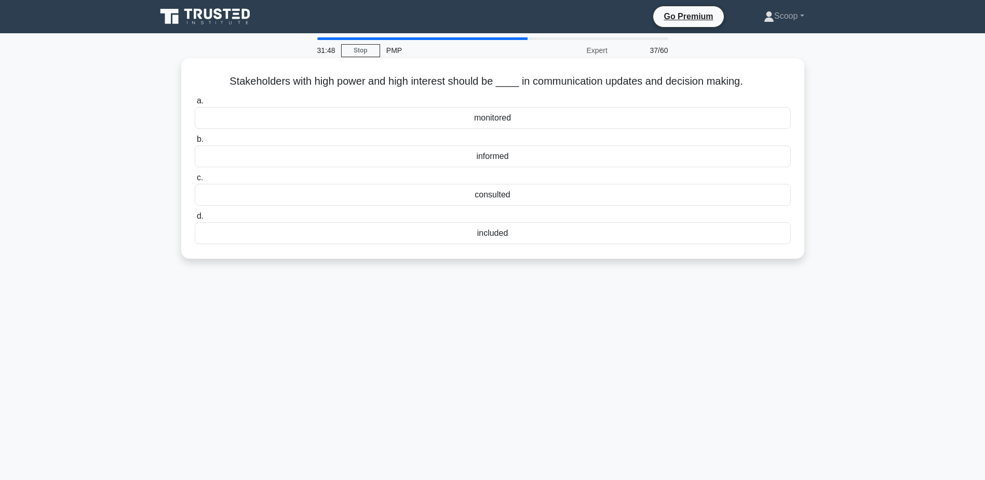
click at [527, 233] on div "included" at bounding box center [493, 233] width 596 height 22
click at [195, 220] on input "d. included" at bounding box center [195, 216] width 0 height 7
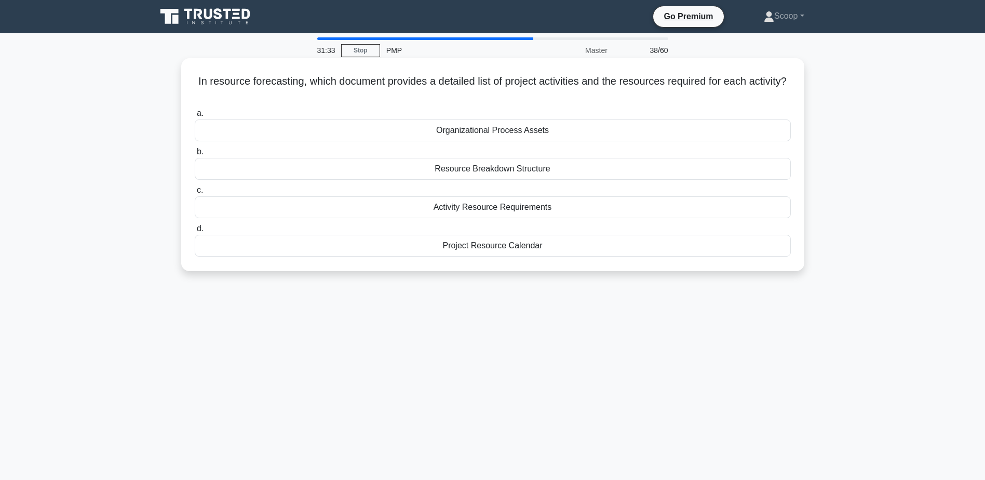
click at [526, 174] on div "Resource Breakdown Structure" at bounding box center [493, 169] width 596 height 22
click at [195, 155] on input "b. Resource Breakdown Structure" at bounding box center [195, 151] width 0 height 7
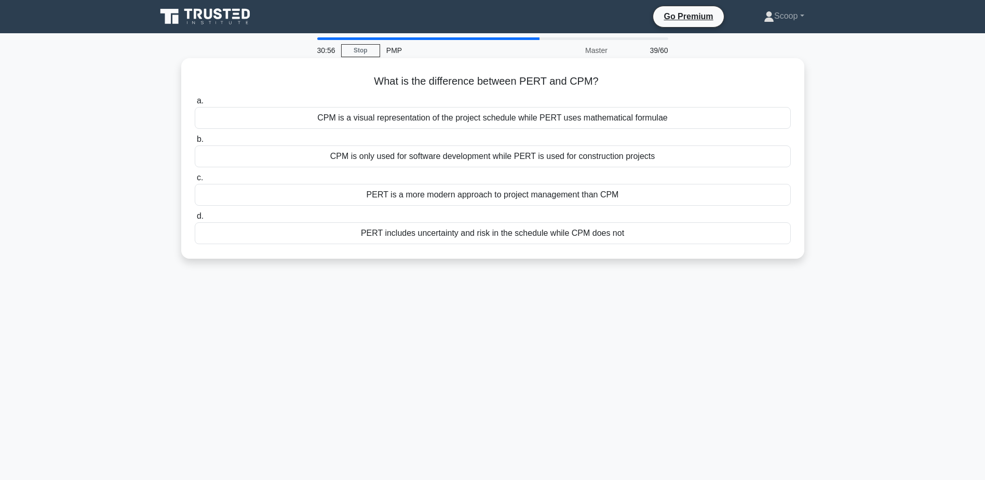
click at [707, 117] on div "CPM is a visual representation of the project schedule while PERT uses mathemat…" at bounding box center [493, 118] width 596 height 22
click at [195, 104] on input "a. CPM is a visual representation of the project schedule while PERT uses mathe…" at bounding box center [195, 101] width 0 height 7
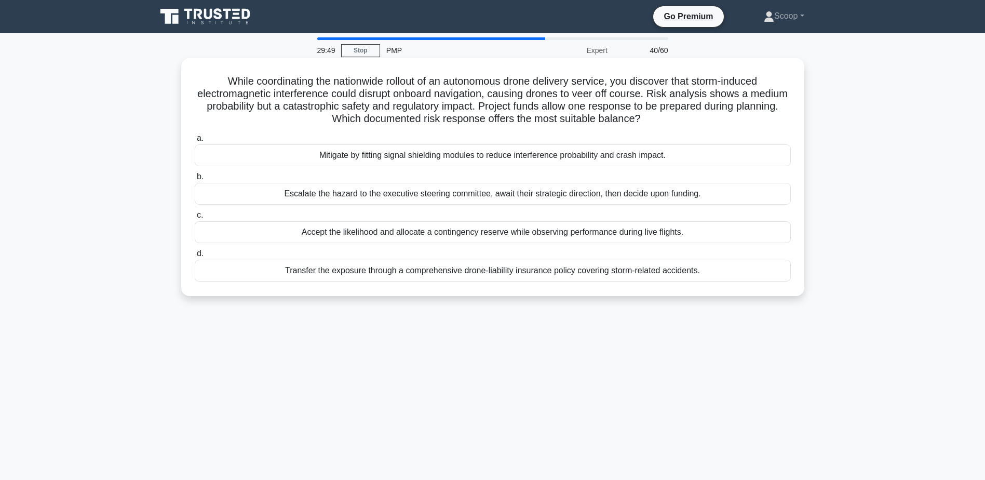
click at [688, 275] on div "Transfer the exposure through a comprehensive drone-liability insurance policy …" at bounding box center [493, 271] width 596 height 22
click at [195, 257] on input "d. Transfer the exposure through a comprehensive drone-liability insurance poli…" at bounding box center [195, 253] width 0 height 7
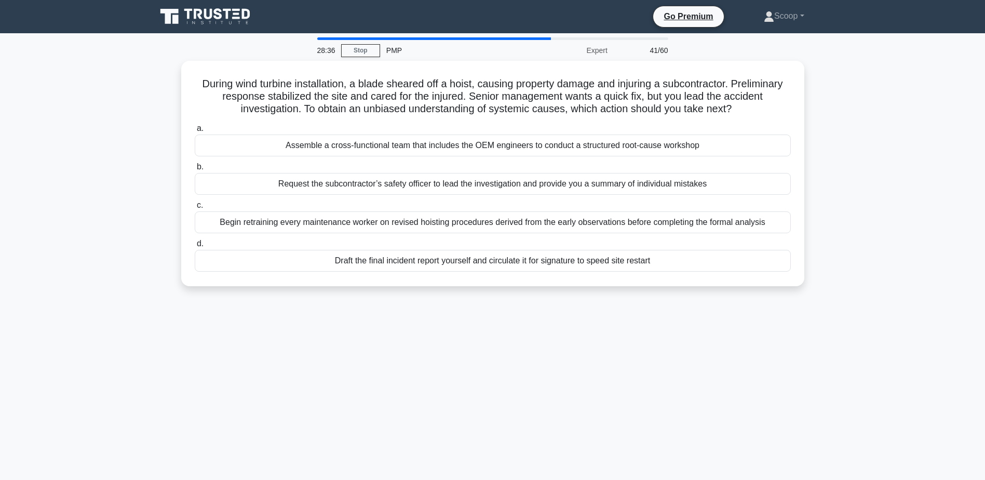
click at [646, 429] on div "28:36 Stop PMP Expert 41/60 During wind turbine installation, a blade sheared o…" at bounding box center [492, 296] width 685 height 519
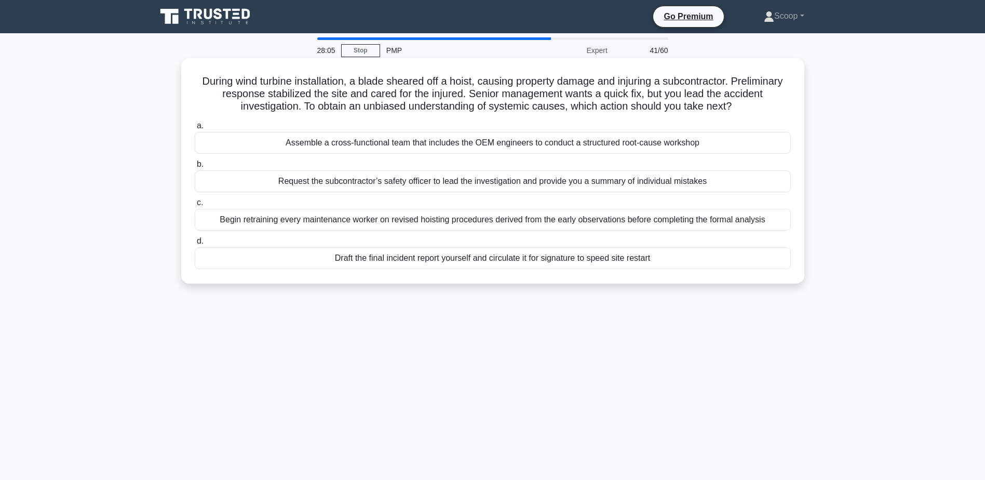
click at [438, 147] on div "Assemble a cross-functional team that includes the OEM engineers to conduct a s…" at bounding box center [493, 143] width 596 height 22
click at [195, 129] on input "a. Assemble a cross-functional team that includes the OEM engineers to conduct …" at bounding box center [195, 126] width 0 height 7
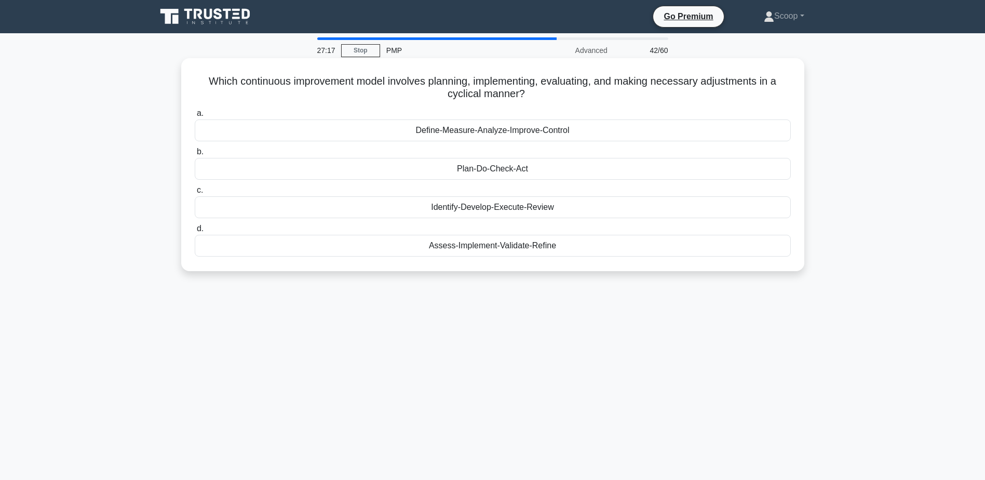
click at [505, 89] on h5 "Which continuous improvement model involves planning, implementing, evaluating,…" at bounding box center [493, 88] width 598 height 26
click at [530, 248] on div "Assess-Implement-Validate-Refine" at bounding box center [493, 246] width 596 height 22
click at [195, 232] on input "d. Assess-Implement-Validate-Refine" at bounding box center [195, 228] width 0 height 7
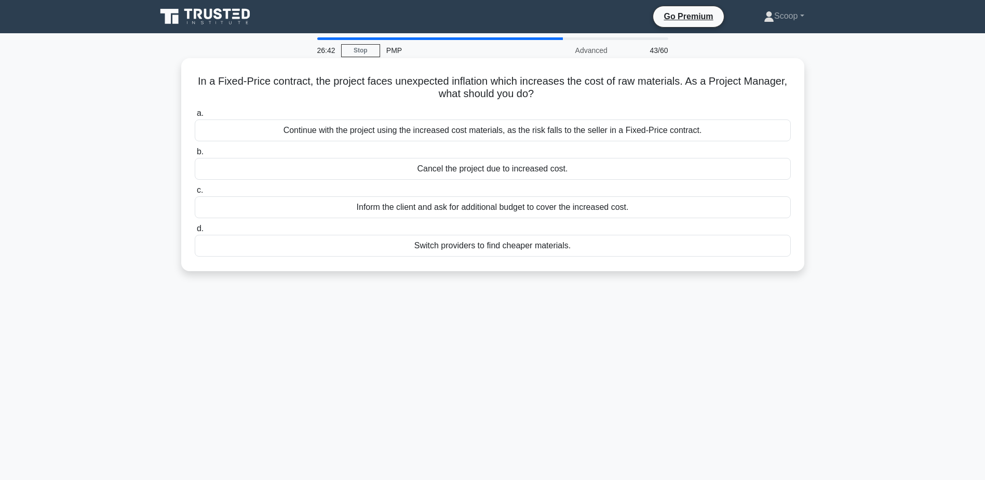
click at [561, 244] on div "Switch providers to find cheaper materials." at bounding box center [493, 246] width 596 height 22
click at [195, 232] on input "d. Switch providers to find cheaper materials." at bounding box center [195, 228] width 0 height 7
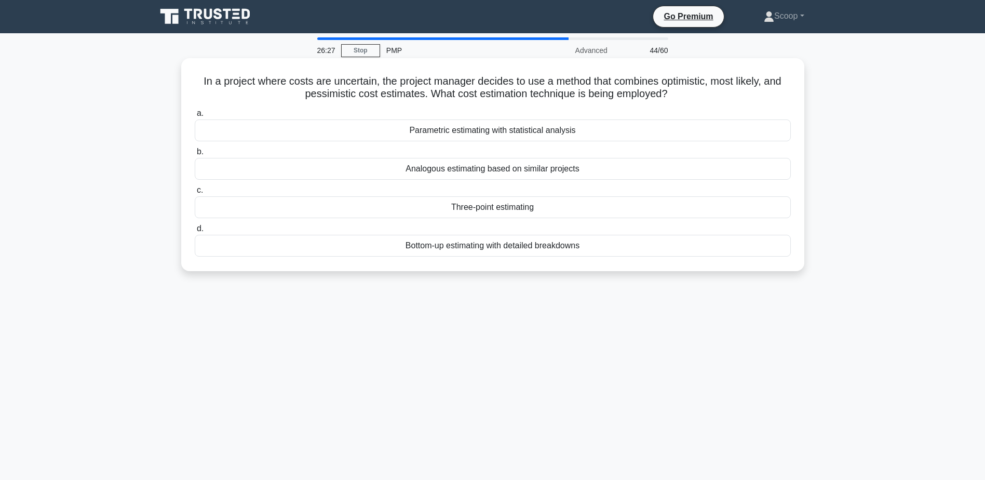
click at [534, 209] on div "Three-point estimating" at bounding box center [493, 207] width 596 height 22
click at [195, 194] on input "c. Three-point estimating" at bounding box center [195, 190] width 0 height 7
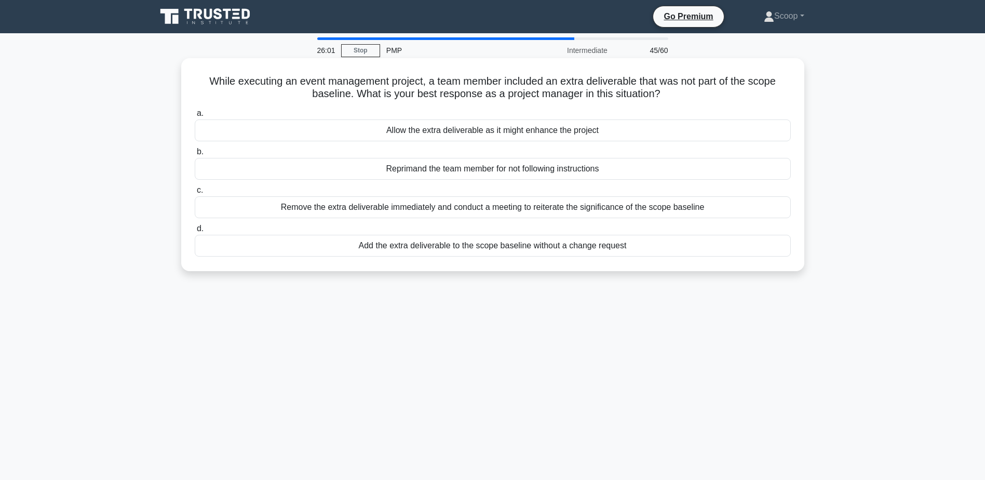
click at [542, 210] on div "Remove the extra deliverable immediately and conduct a meeting to reiterate the…" at bounding box center [493, 207] width 596 height 22
click at [195, 194] on input "c. Remove the extra deliverable immediately and conduct a meeting to reiterate …" at bounding box center [195, 190] width 0 height 7
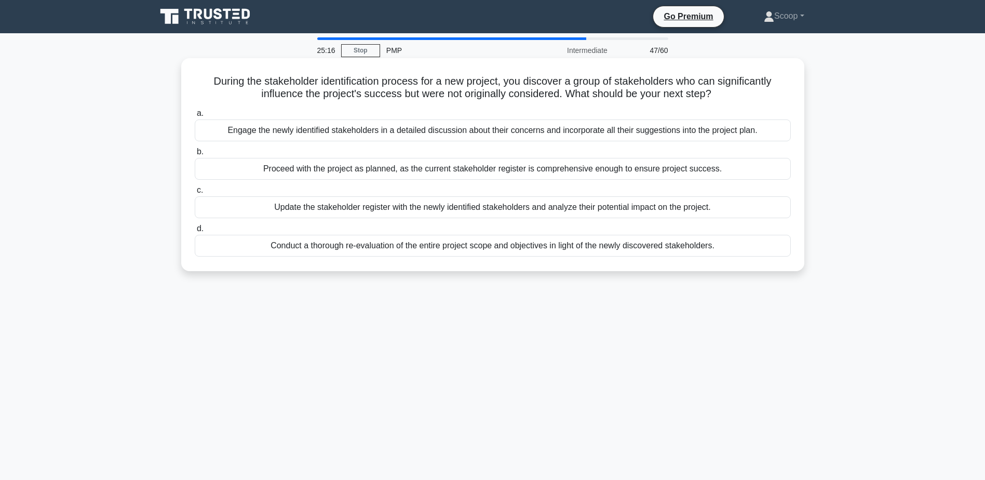
click at [600, 210] on div "Update the stakeholder register with the newly identified stakeholders and anal…" at bounding box center [493, 207] width 596 height 22
click at [195, 194] on input "c. Update the stakeholder register with the newly identified stakeholders and a…" at bounding box center [195, 190] width 0 height 7
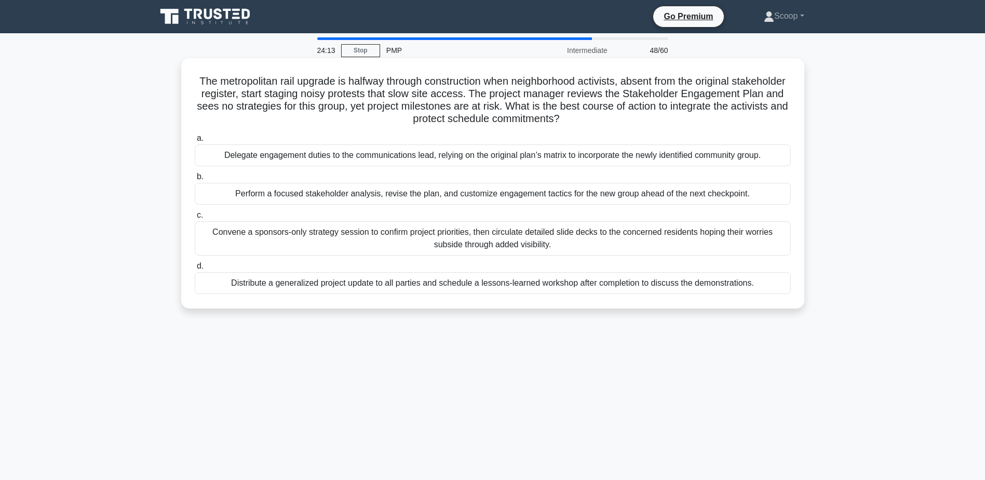
click at [658, 200] on div "Perform a focused stakeholder analysis, revise the plan, and customize engageme…" at bounding box center [493, 194] width 596 height 22
click at [195, 180] on input "b. Perform a focused stakeholder analysis, revise the plan, and customize engag…" at bounding box center [195, 176] width 0 height 7
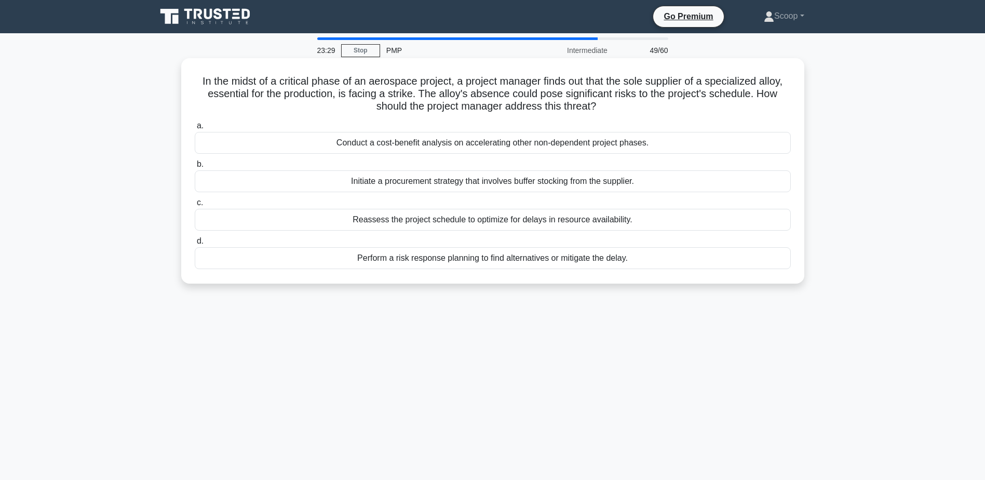
click at [614, 266] on div "Perform a risk response planning to find alternatives or mitigate the delay." at bounding box center [493, 258] width 596 height 22
click at [195, 244] on input "d. Perform a risk response planning to find alternatives or mitigate the delay." at bounding box center [195, 241] width 0 height 7
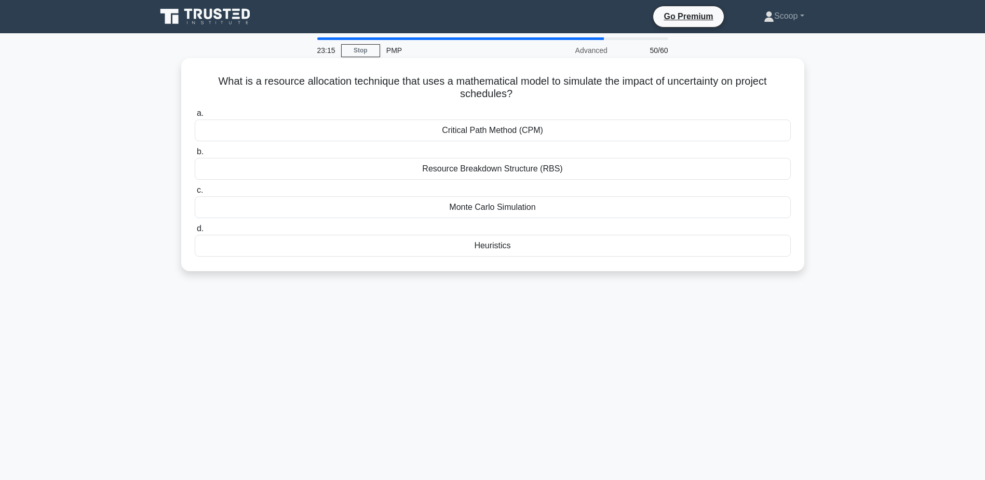
click at [506, 72] on div "What is a resource allocation technique that uses a mathematical model to simul…" at bounding box center [492, 164] width 615 height 205
click at [513, 88] on h5 "What is a resource allocation technique that uses a mathematical model to simul…" at bounding box center [493, 88] width 598 height 26
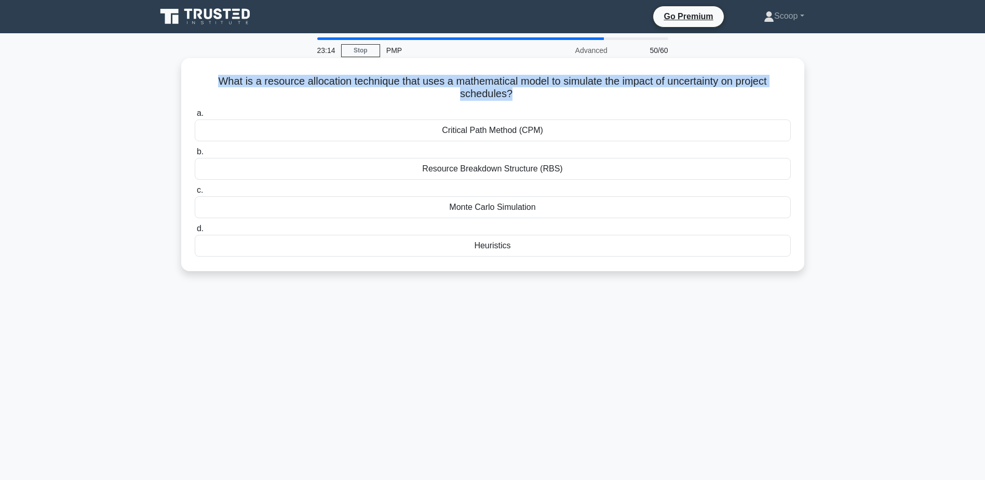
click at [513, 88] on h5 "What is a resource allocation technique that uses a mathematical model to simul…" at bounding box center [493, 88] width 598 height 26
copy div "What is a resource allocation technique that uses a mathematical model to simul…"
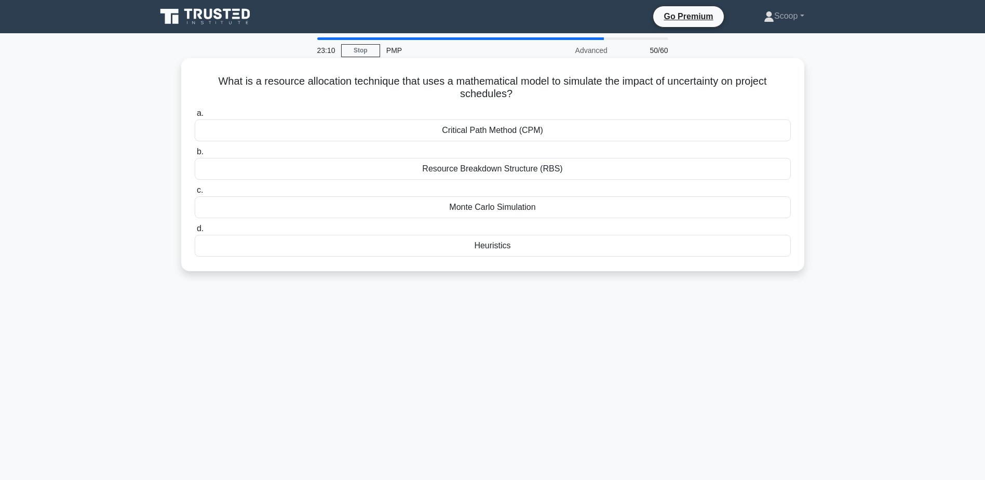
click at [493, 246] on div "Heuristics" at bounding box center [493, 246] width 596 height 22
click at [195, 232] on input "d. Heuristics" at bounding box center [195, 228] width 0 height 7
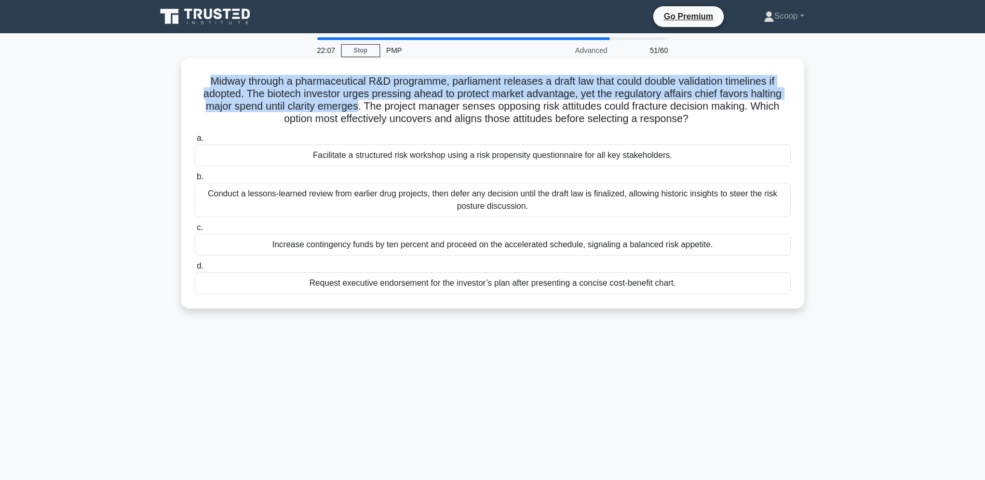
drag, startPoint x: 196, startPoint y: 84, endPoint x: 356, endPoint y: 101, distance: 161.3
click at [356, 101] on h5 "Midway through a pharmaceutical R&D programme, parliament releases a draft law …" at bounding box center [493, 100] width 598 height 51
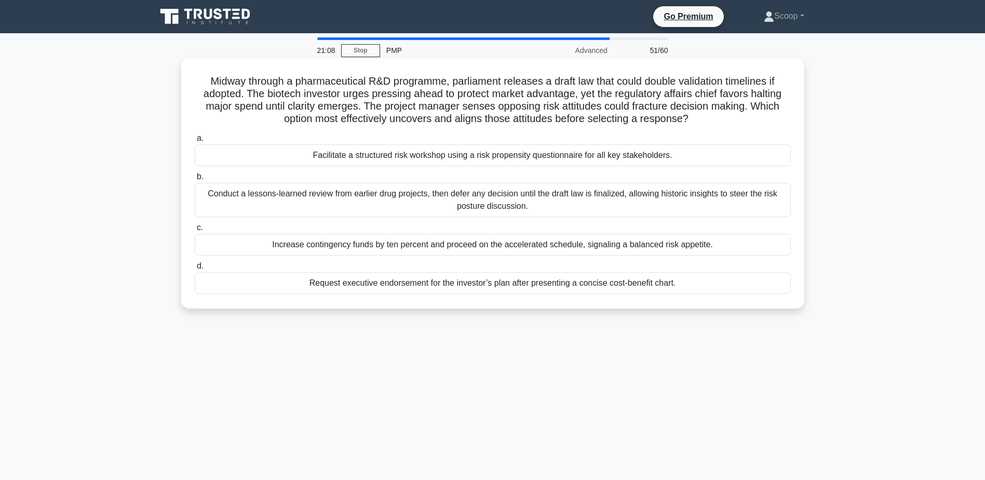
click at [561, 157] on div "Facilitate a structured risk workshop using a risk propensity questionnaire for…" at bounding box center [493, 155] width 596 height 22
click at [195, 142] on input "a. Facilitate a structured risk workshop using a risk propensity questionnaire …" at bounding box center [195, 138] width 0 height 7
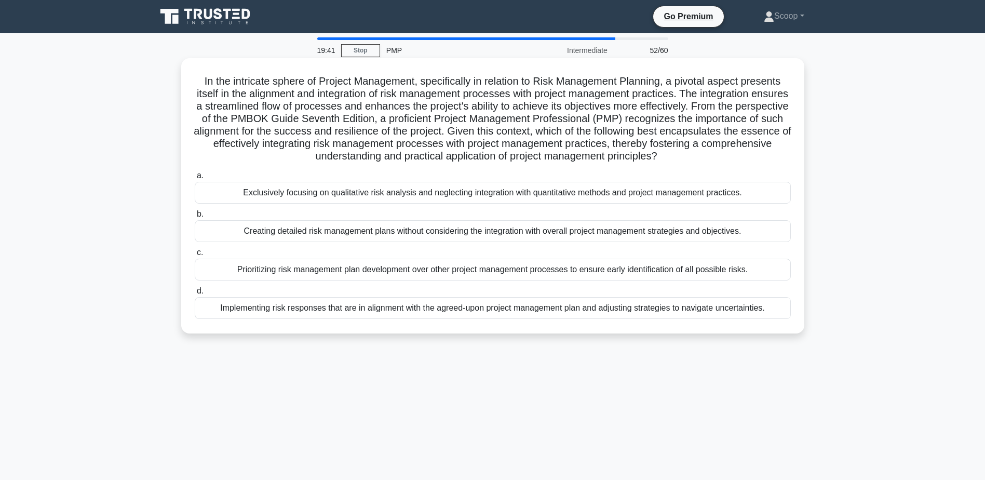
click at [567, 315] on div "Implementing risk responses that are in alignment with the agreed-upon project …" at bounding box center [493, 308] width 596 height 22
click at [195, 294] on input "d. Implementing risk responses that are in alignment with the agreed-upon proje…" at bounding box center [195, 291] width 0 height 7
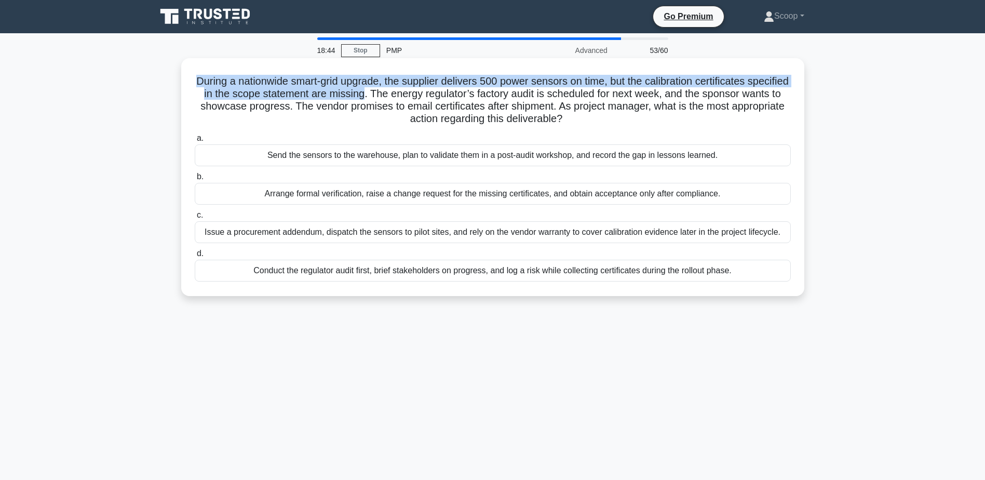
drag, startPoint x: 201, startPoint y: 83, endPoint x: 404, endPoint y: 93, distance: 203.2
click at [404, 93] on h5 "During a nationwide smart-grid upgrade, the supplier delivers 500 power sensors…" at bounding box center [493, 100] width 598 height 51
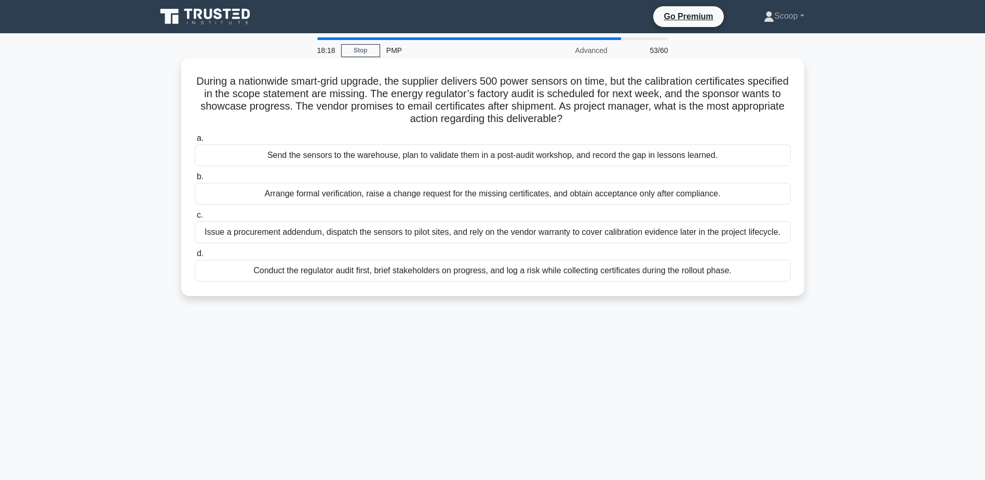
click at [545, 94] on h5 "During a nationwide smart-grid upgrade, the supplier delivers 500 power sensors…" at bounding box center [493, 100] width 598 height 51
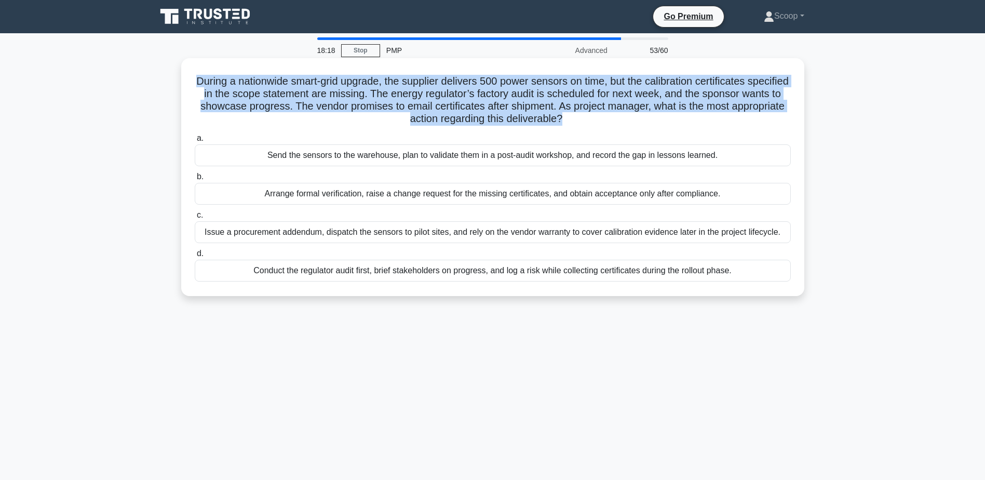
click at [545, 94] on h5 "During a nationwide smart-grid upgrade, the supplier delivers 500 power sensors…" at bounding box center [493, 100] width 598 height 51
copy div "During a nationwide smart-grid upgrade, the supplier delivers 500 power sensors…"
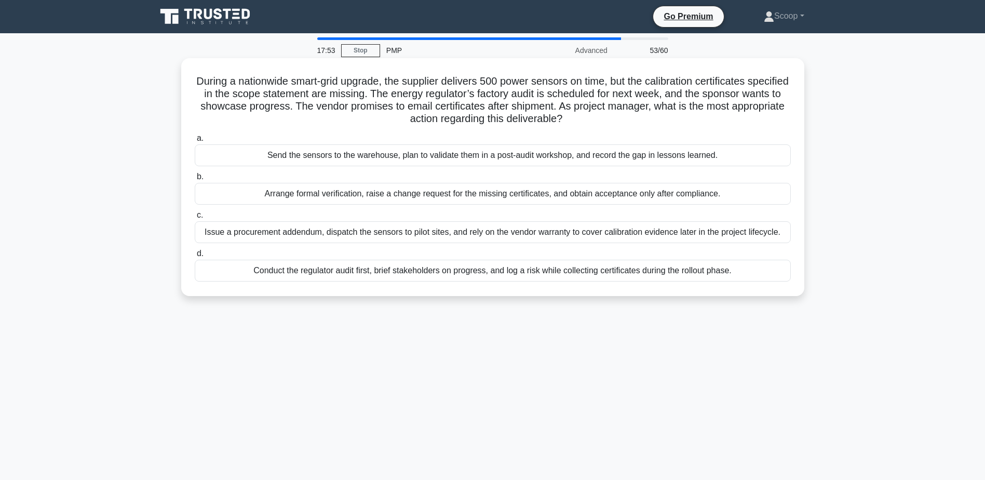
click at [486, 273] on div "Conduct the regulator audit first, brief stakeholders on progress, and log a ri…" at bounding box center [493, 271] width 596 height 22
click at [195, 257] on input "d. Conduct the regulator audit first, brief stakeholders on progress, and log a…" at bounding box center [195, 253] width 0 height 7
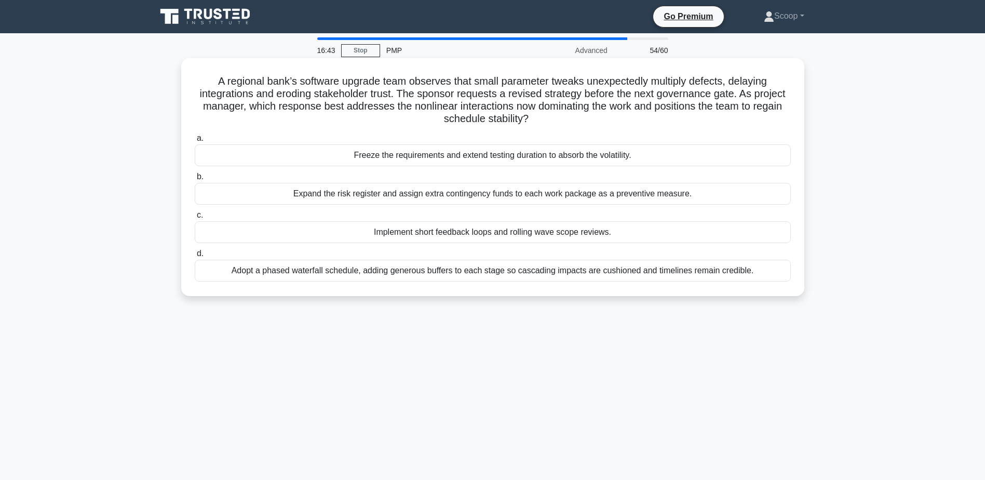
click at [471, 272] on div "Adopt a phased waterfall schedule, adding generous buffers to each stage so cas…" at bounding box center [493, 271] width 596 height 22
click at [195, 257] on input "d. Adopt a phased waterfall schedule, adding generous buffers to each stage so …" at bounding box center [195, 253] width 0 height 7
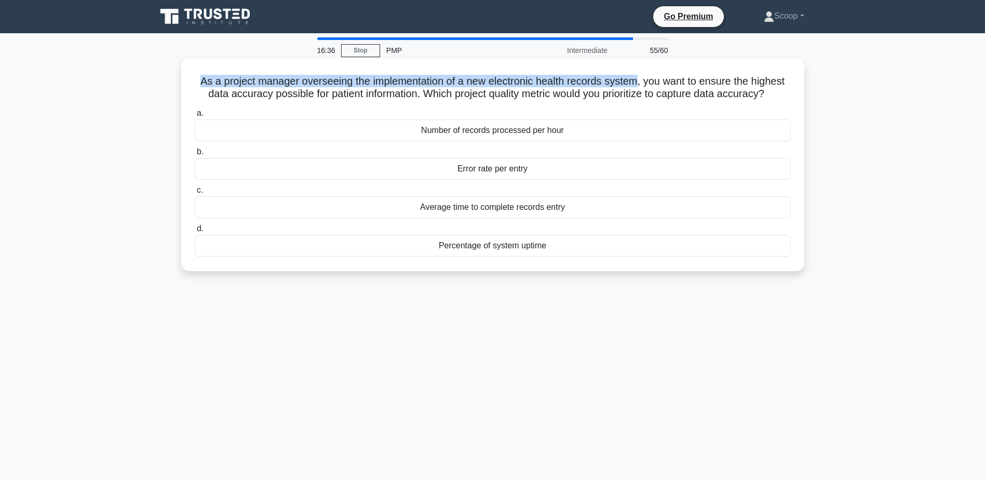
drag, startPoint x: 236, startPoint y: 79, endPoint x: 656, endPoint y: 86, distance: 420.0
click at [656, 86] on div "As a project manager overseeing the implementation of a new electronic health r…" at bounding box center [492, 164] width 615 height 205
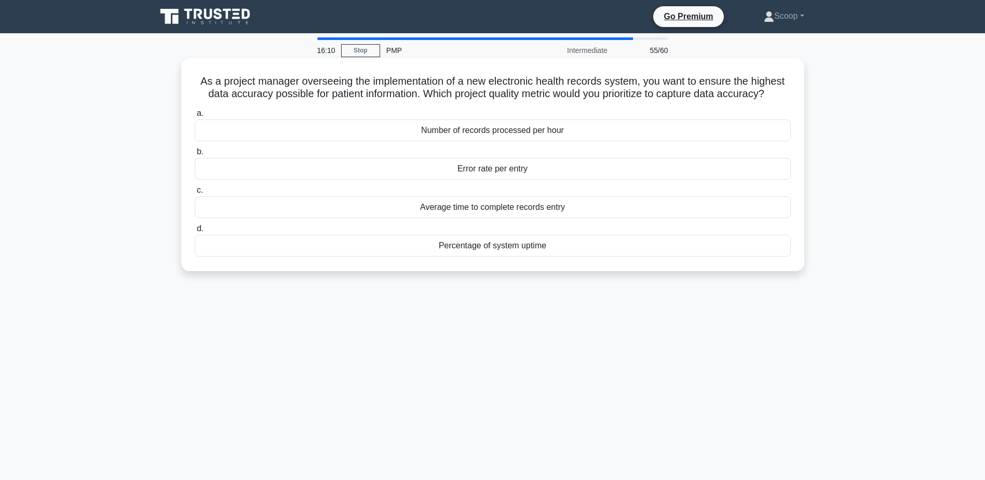
click at [556, 180] on div "Error rate per entry" at bounding box center [493, 169] width 596 height 22
click at [195, 155] on input "b. Error rate per entry" at bounding box center [195, 151] width 0 height 7
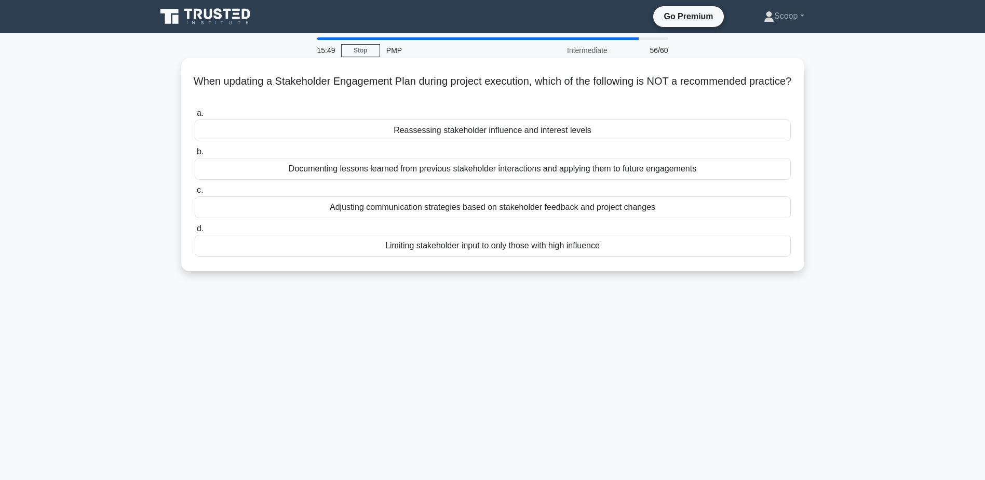
click at [557, 251] on div "Limiting stakeholder input to only those with high influence" at bounding box center [493, 246] width 596 height 22
click at [195, 232] on input "d. Limiting stakeholder input to only those with high influence" at bounding box center [195, 228] width 0 height 7
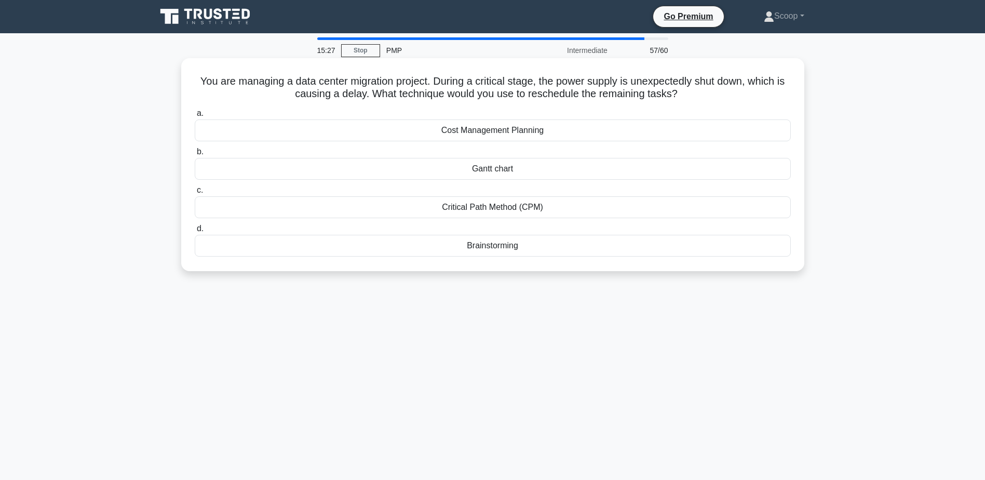
click at [537, 211] on div "Critical Path Method (CPM)" at bounding box center [493, 207] width 596 height 22
click at [195, 194] on input "c. Critical Path Method (CPM)" at bounding box center [195, 190] width 0 height 7
click at [522, 180] on div "Contingency Reserve" at bounding box center [493, 169] width 596 height 22
click at [195, 155] on input "b. Contingency Reserve" at bounding box center [195, 151] width 0 height 7
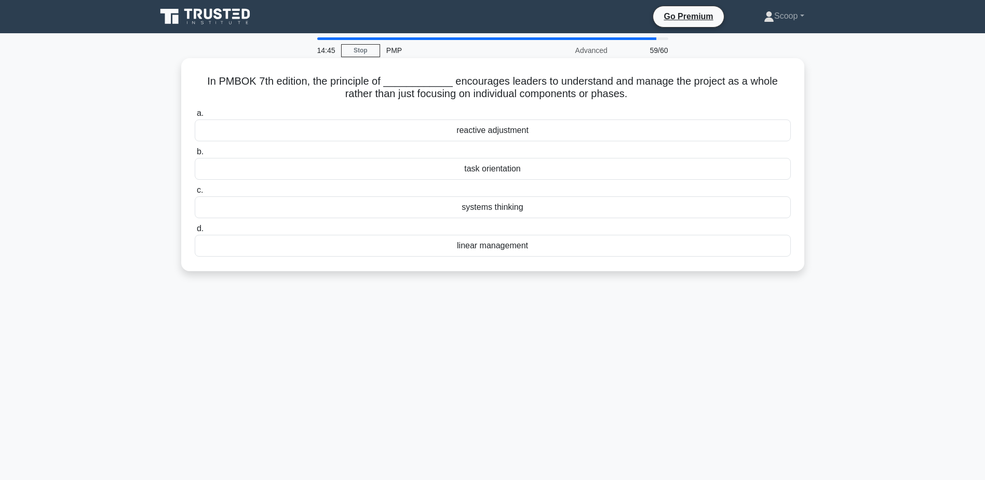
click at [533, 206] on div "systems thinking" at bounding box center [493, 207] width 596 height 22
click at [195, 194] on input "c. systems thinking" at bounding box center [195, 190] width 0 height 7
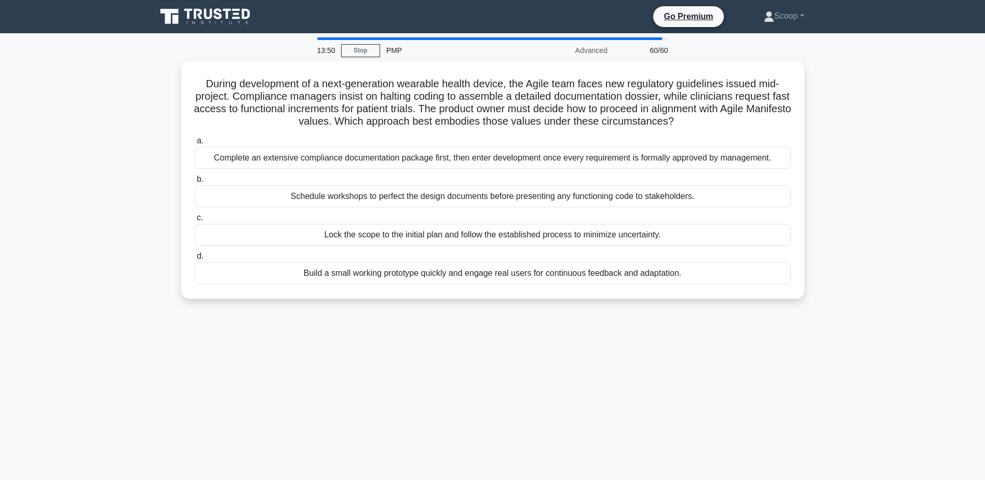
click at [520, 266] on div "Build a small working prototype quickly and engage real users for continuous fe…" at bounding box center [493, 273] width 596 height 22
click at [195, 260] on input "d. Build a small working prototype quickly and engage real users for continuous…" at bounding box center [195, 256] width 0 height 7
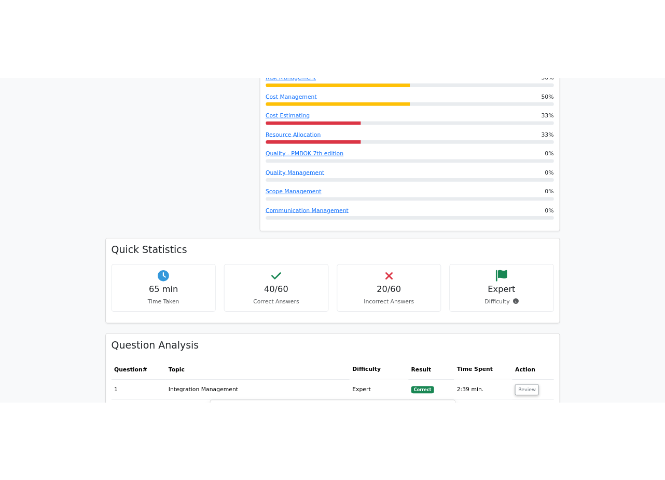
scroll to position [1471, 0]
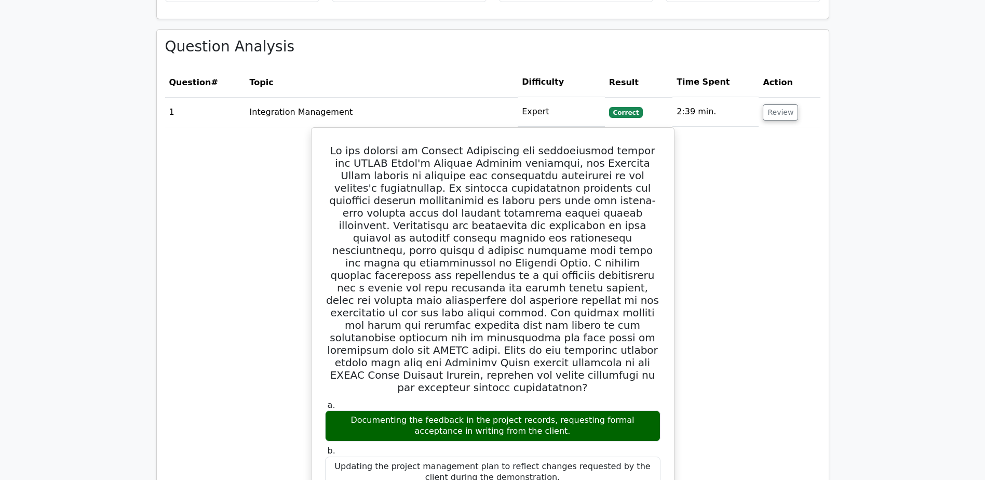
click at [782, 97] on td "Review" at bounding box center [788, 112] width 61 height 30
click at [782, 104] on button "Review" at bounding box center [780, 112] width 35 height 16
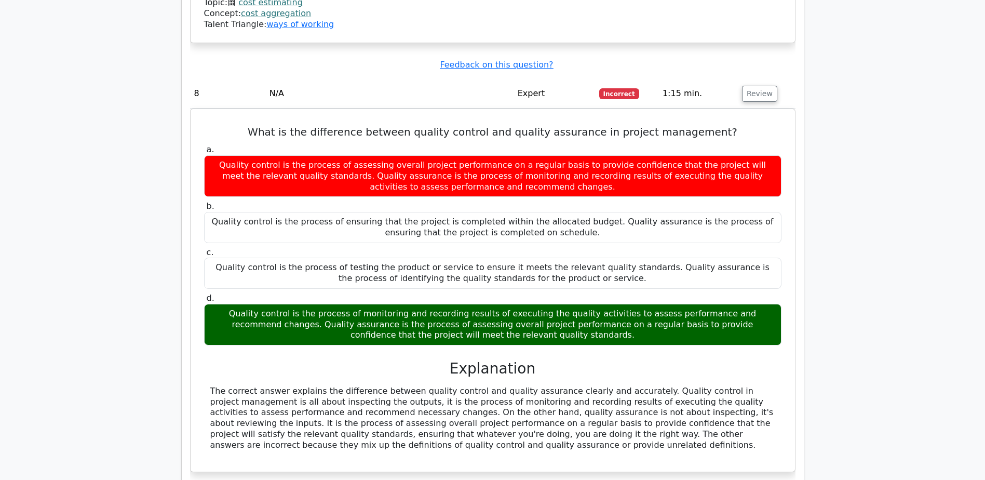
scroll to position [2682, 0]
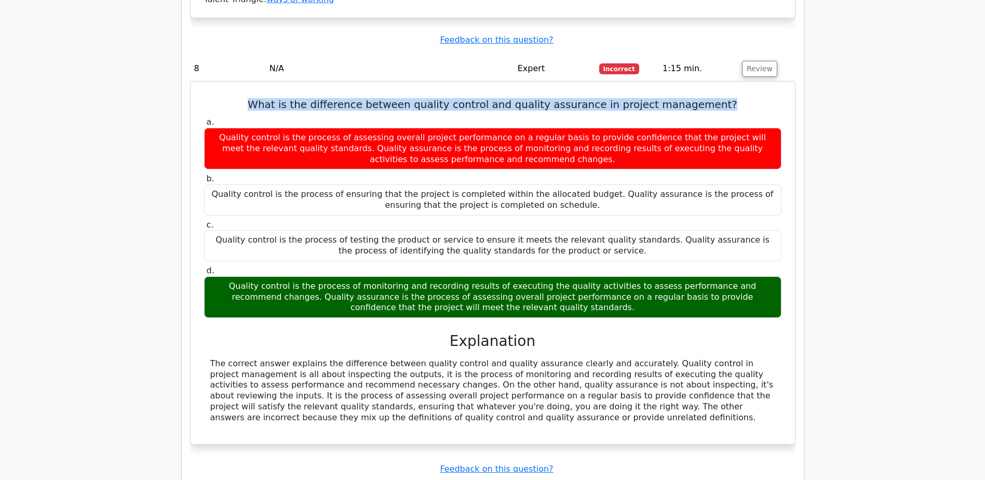
drag, startPoint x: 273, startPoint y: 60, endPoint x: 720, endPoint y: 62, distance: 448.0
click at [720, 98] on h5 "What is the difference between quality control and quality assurance in project…" at bounding box center [492, 104] width 579 height 12
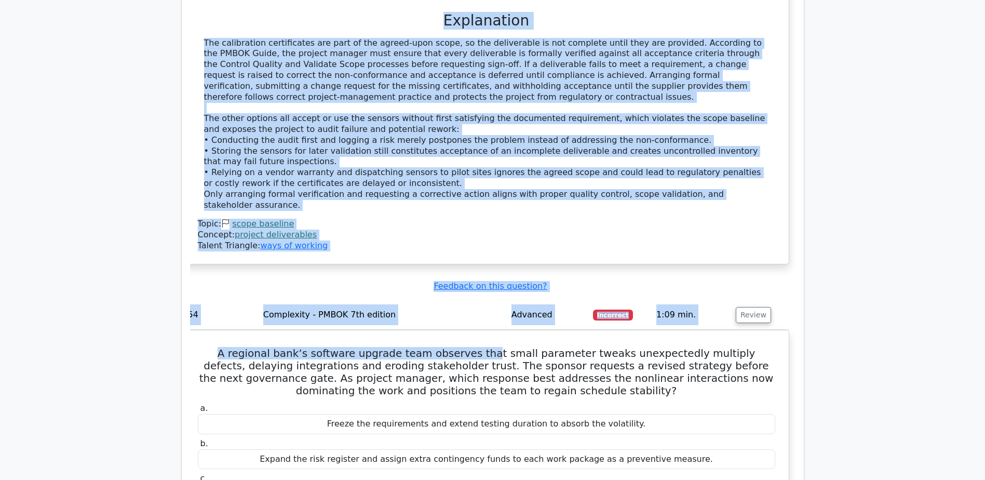
scroll to position [0, 0]
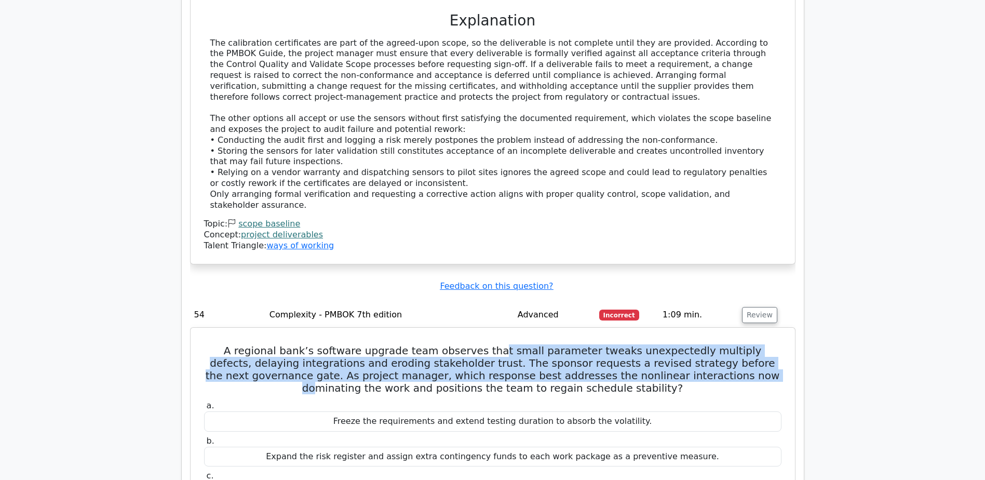
drag, startPoint x: 474, startPoint y: 100, endPoint x: 601, endPoint y: 138, distance: 132.2
click at [601, 344] on h5 "A regional bank’s software upgrade team observes that small parameter tweaks un…" at bounding box center [492, 369] width 579 height 50
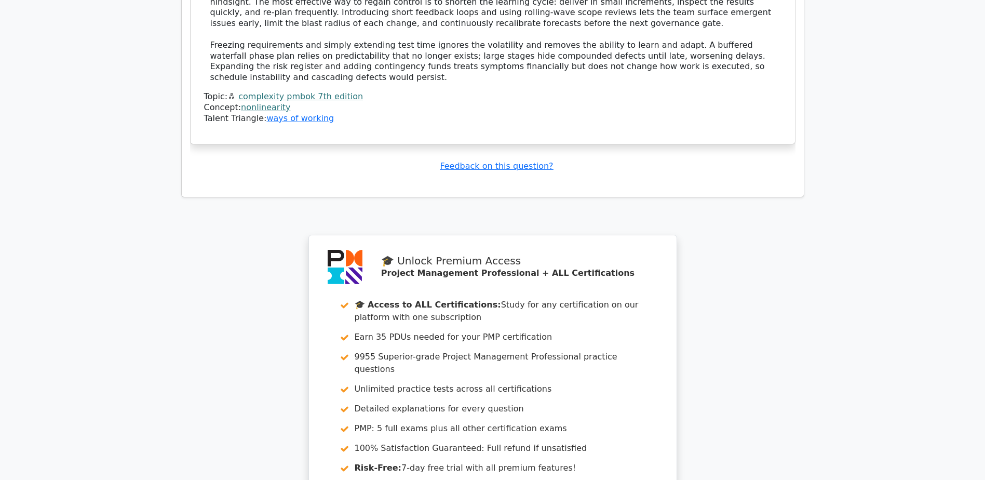
scroll to position [10903, 0]
